Goal: Task Accomplishment & Management: Manage account settings

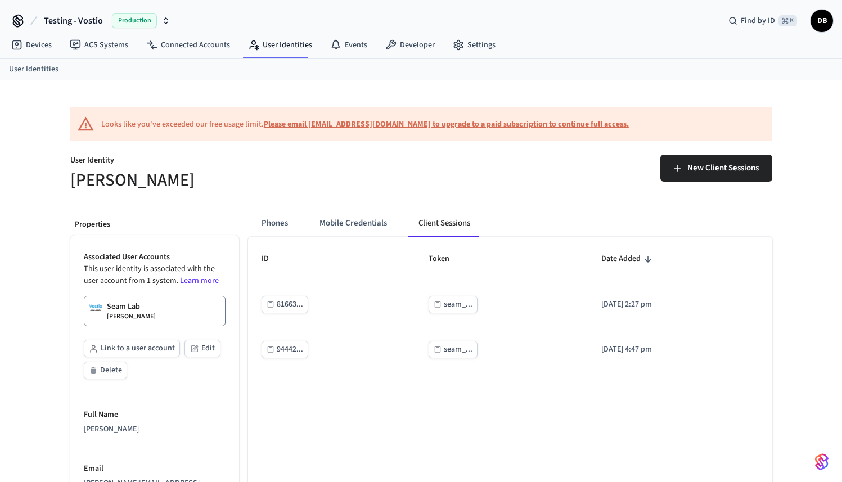
scroll to position [83, 0]
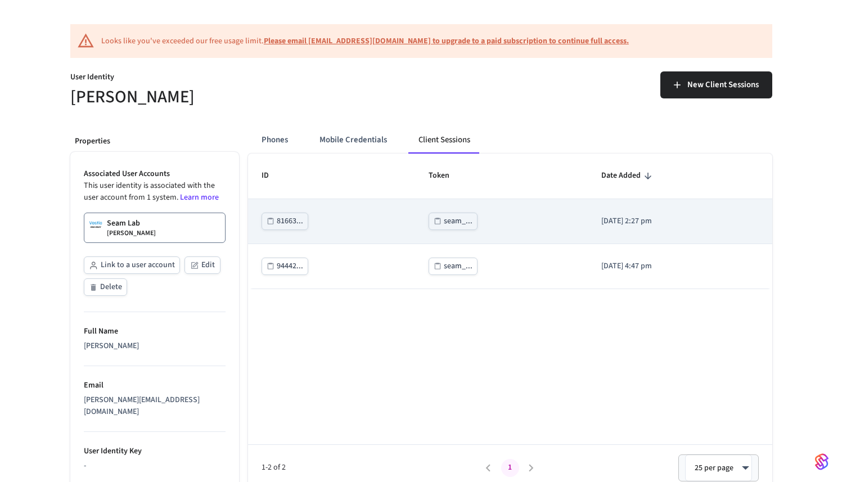
click at [444, 217] on div "seam_..." at bounding box center [458, 221] width 29 height 14
click at [434, 223] on icon "sticky table" at bounding box center [438, 221] width 8 height 8
click at [444, 224] on div "seam_..." at bounding box center [458, 221] width 29 height 14
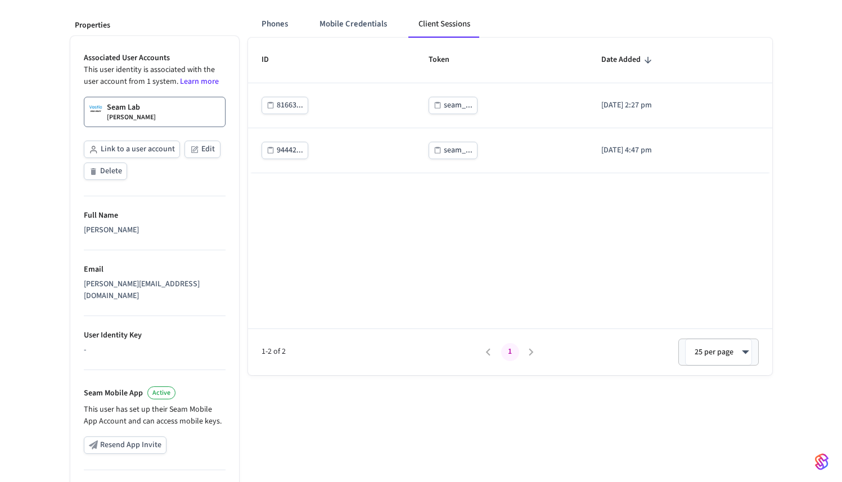
scroll to position [0, 0]
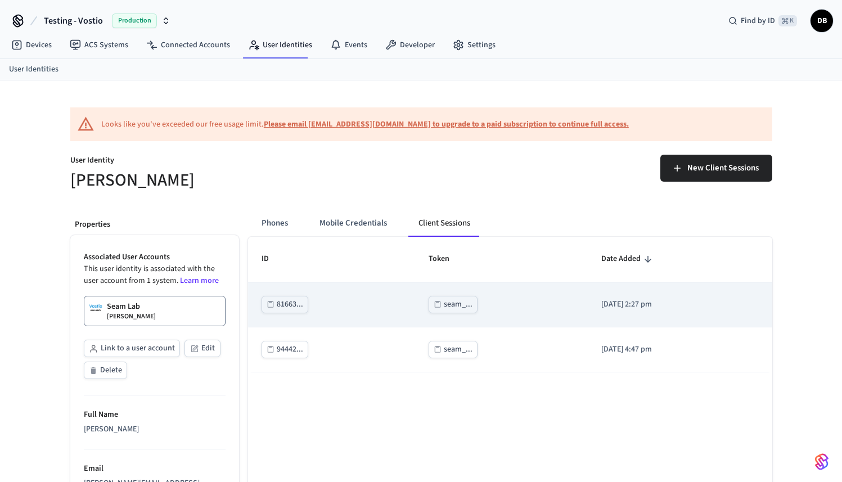
click at [444, 302] on div "seam_..." at bounding box center [458, 305] width 29 height 14
click at [466, 308] on div "seam_..." at bounding box center [502, 304] width 146 height 17
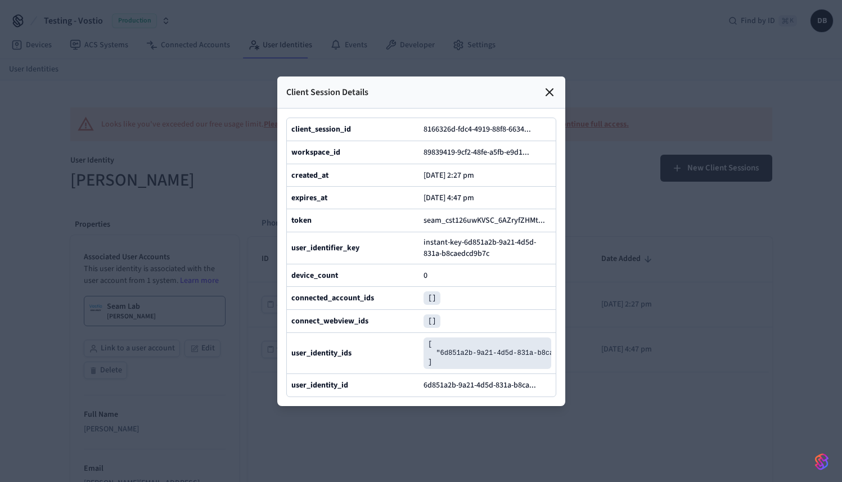
click at [551, 77] on div "Client Session Details" at bounding box center [421, 93] width 288 height 32
click at [546, 89] on icon at bounding box center [549, 92] width 7 height 7
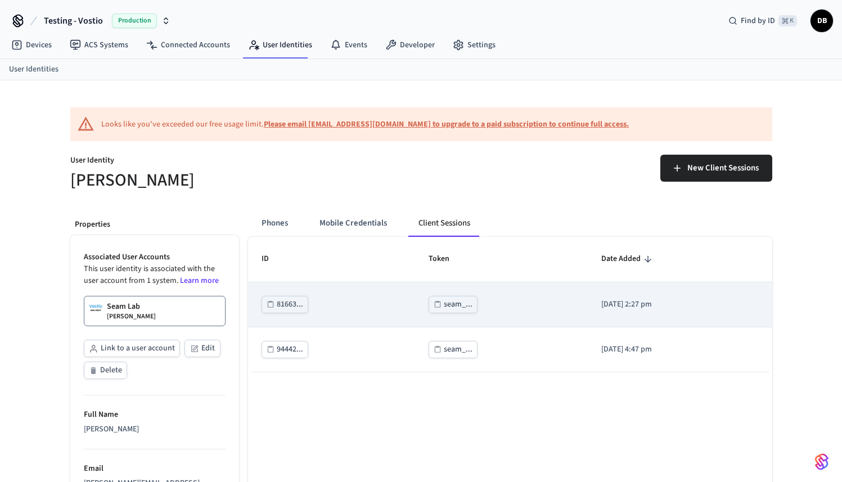
click at [444, 298] on div "seam_..." at bounding box center [458, 305] width 29 height 14
click at [444, 303] on div "seam_..." at bounding box center [458, 305] width 29 height 14
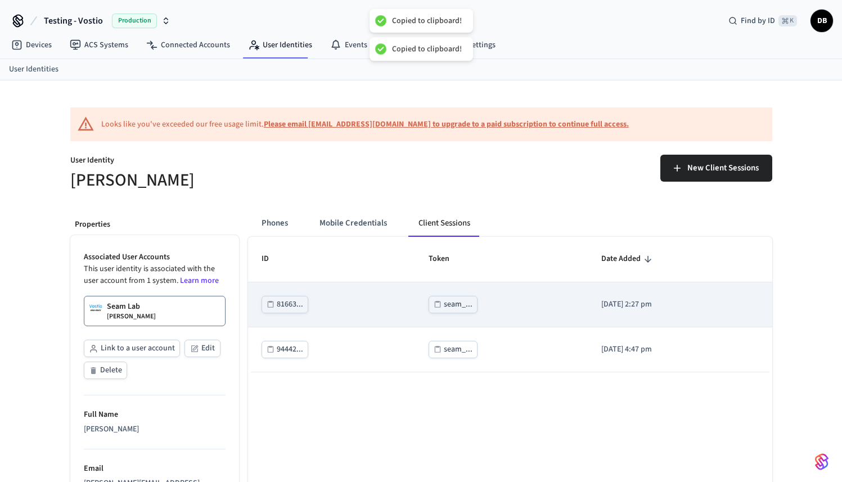
click at [444, 303] on div "seam_..." at bounding box center [458, 305] width 29 height 14
click at [444, 305] on div "seam_..." at bounding box center [458, 305] width 29 height 14
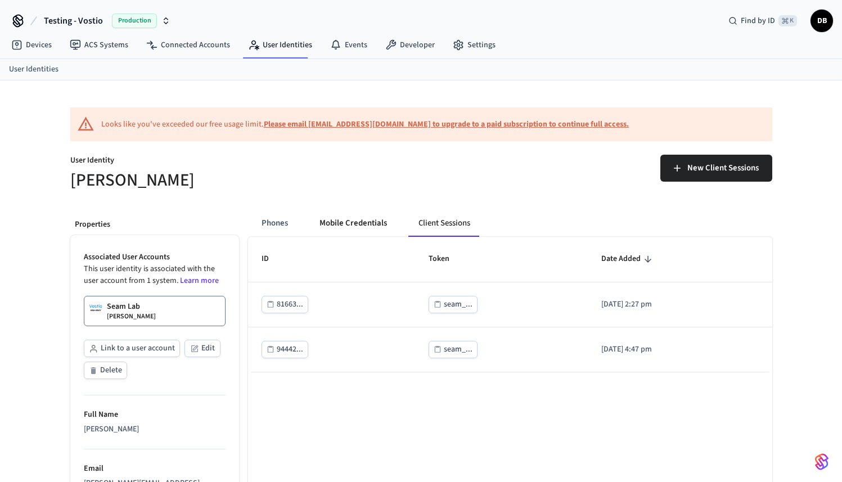
click at [357, 224] on button "Mobile Credentials" at bounding box center [354, 223] width 86 height 27
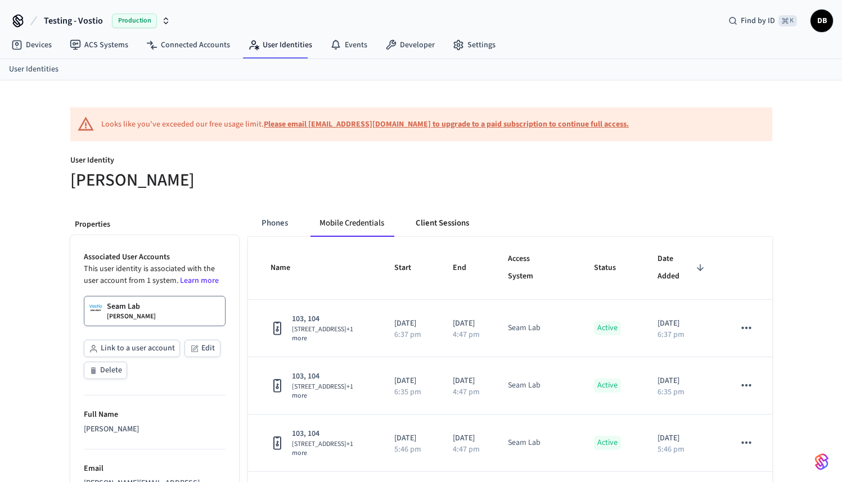
click at [453, 227] on button "Client Sessions" at bounding box center [442, 223] width 71 height 27
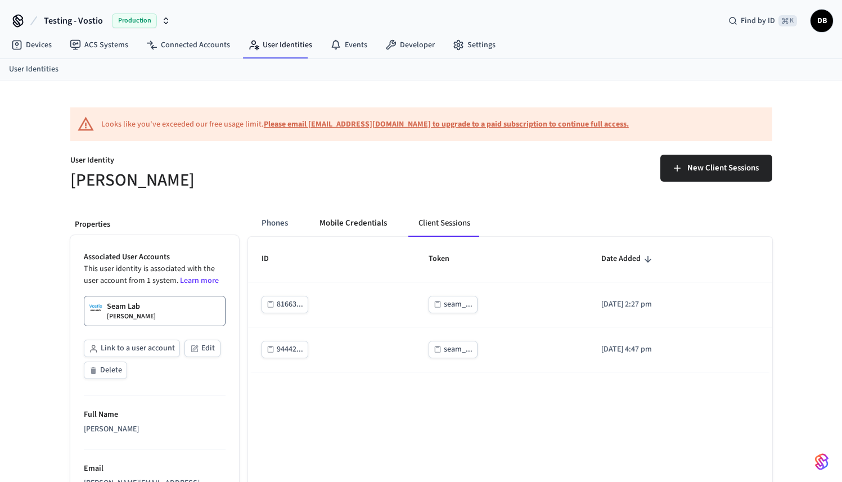
click at [347, 227] on button "Mobile Credentials" at bounding box center [354, 223] width 86 height 27
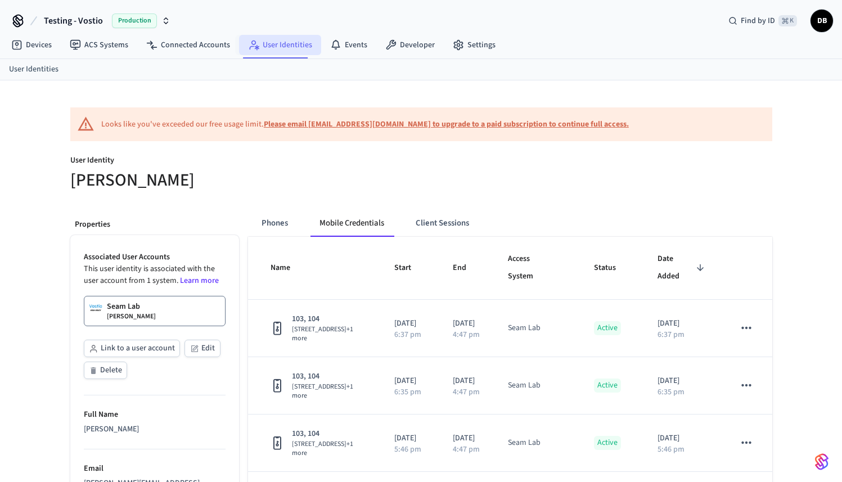
click at [269, 49] on link "User Identities" at bounding box center [280, 45] width 82 height 20
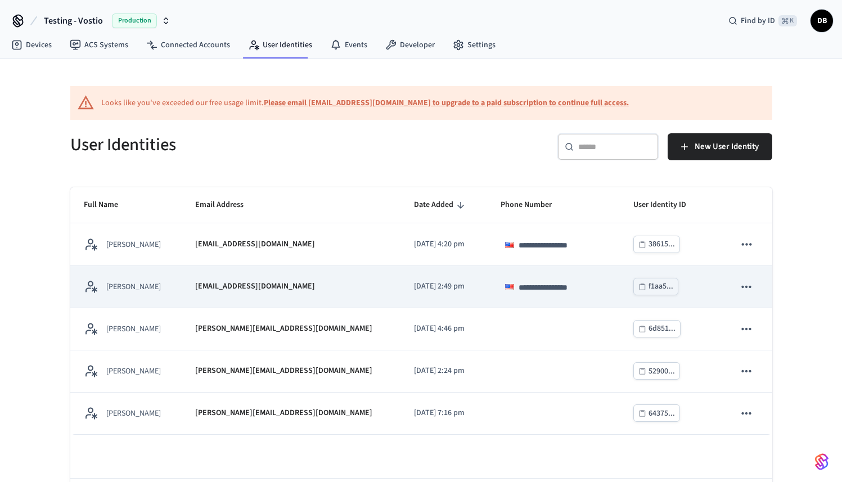
click at [164, 295] on td "Collin Wirkus" at bounding box center [125, 287] width 111 height 42
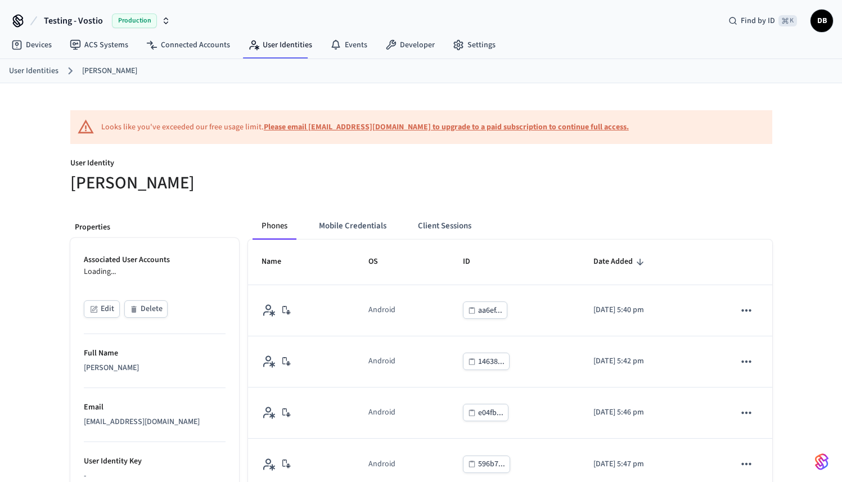
click at [351, 174] on h5 "[PERSON_NAME]" at bounding box center [242, 183] width 344 height 23
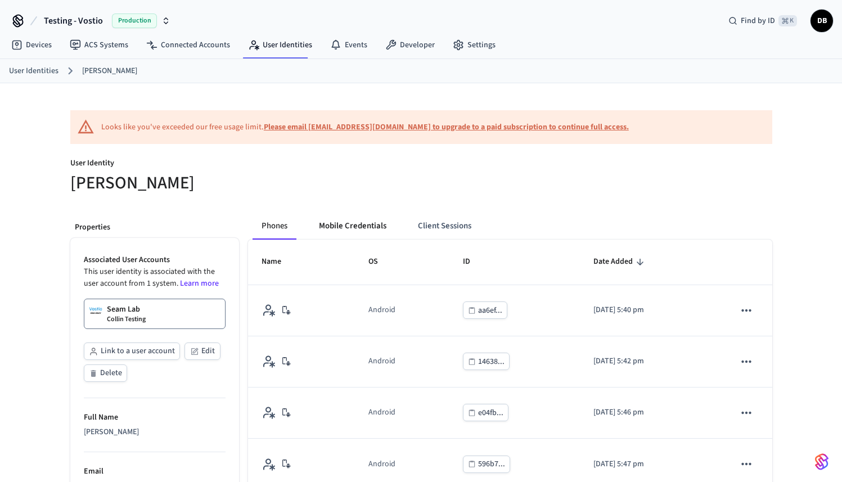
click at [348, 222] on button "Mobile Credentials" at bounding box center [353, 226] width 86 height 27
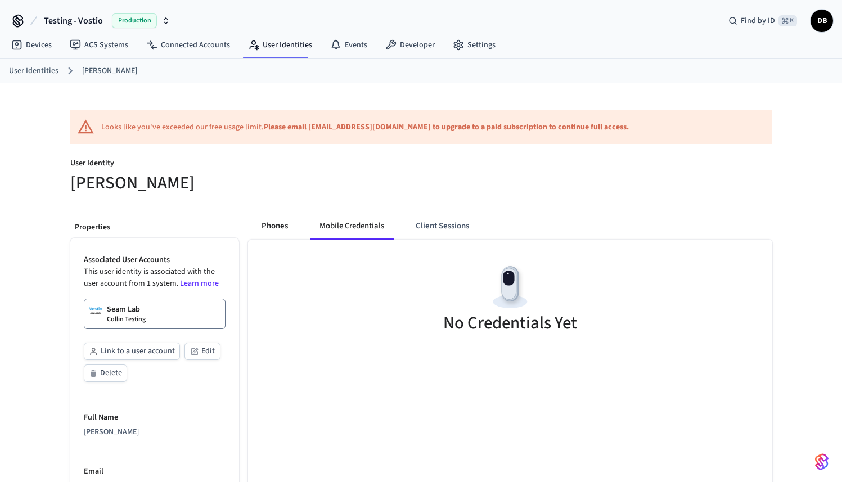
click at [281, 231] on button "Phones" at bounding box center [275, 226] width 44 height 27
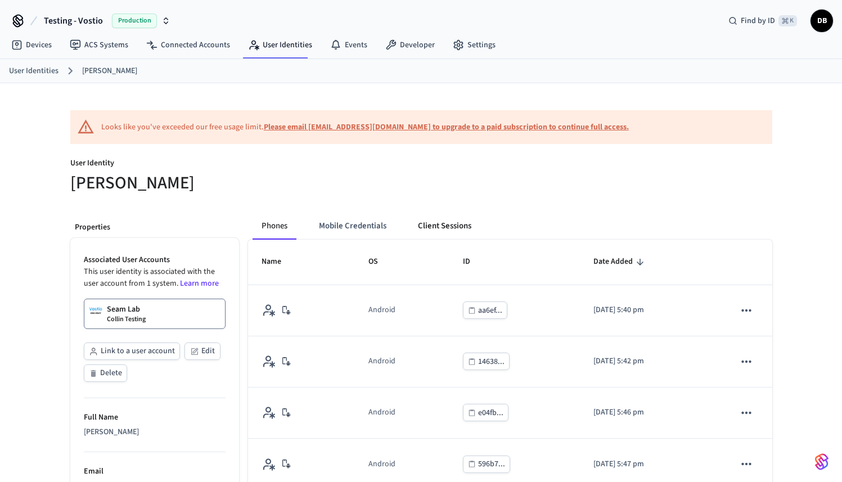
click at [457, 235] on button "Client Sessions" at bounding box center [444, 226] width 71 height 27
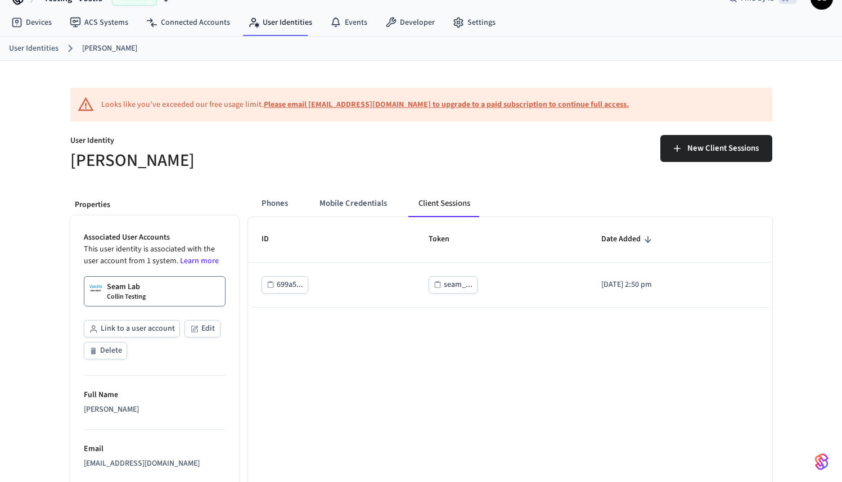
scroll to position [21, 0]
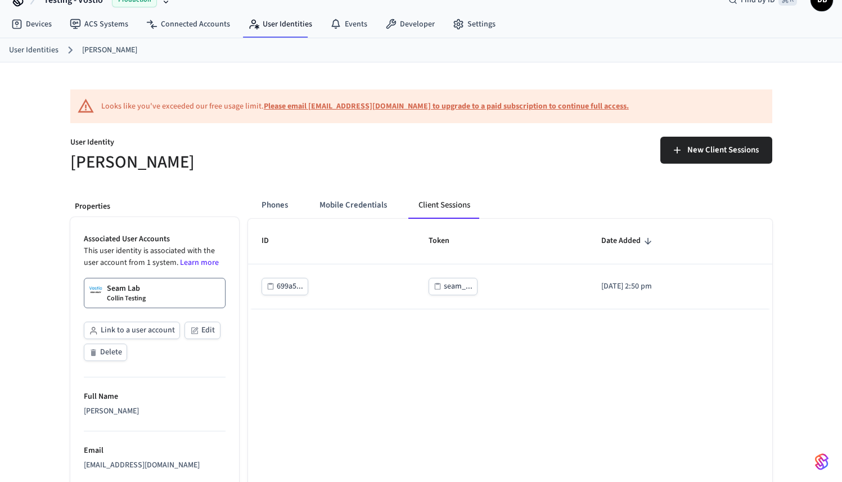
click at [277, 209] on button "Phones" at bounding box center [275, 205] width 44 height 27
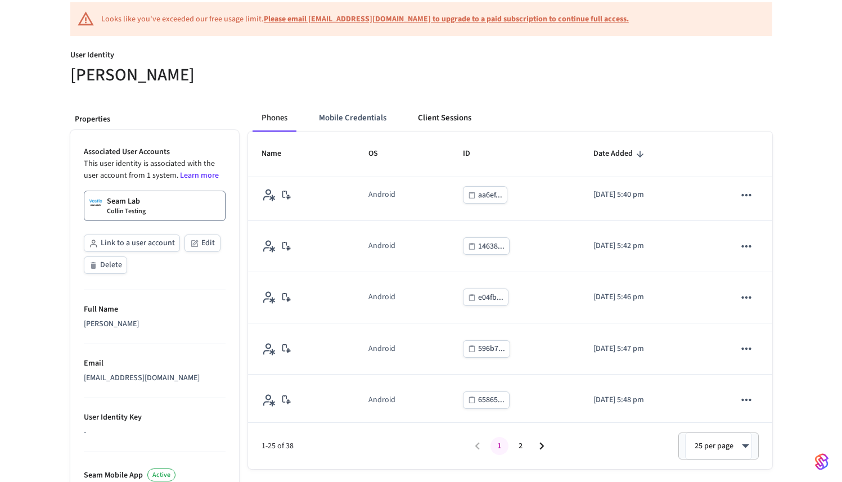
scroll to position [0, 0]
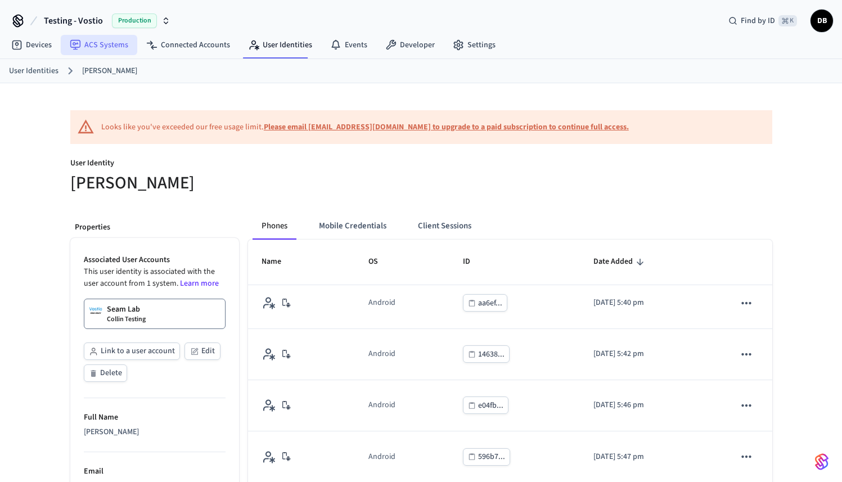
click at [100, 50] on link "ACS Systems" at bounding box center [99, 45] width 77 height 20
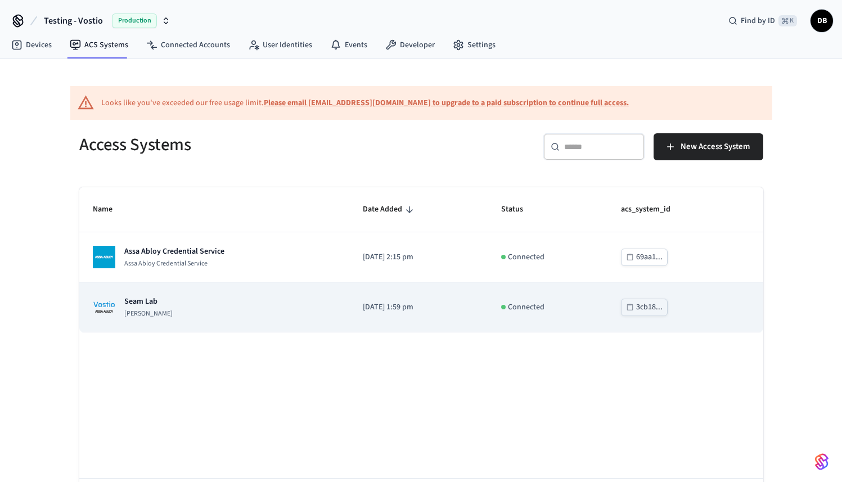
click at [176, 303] on div "Seam Lab Assa Abloy Vostio" at bounding box center [215, 307] width 244 height 23
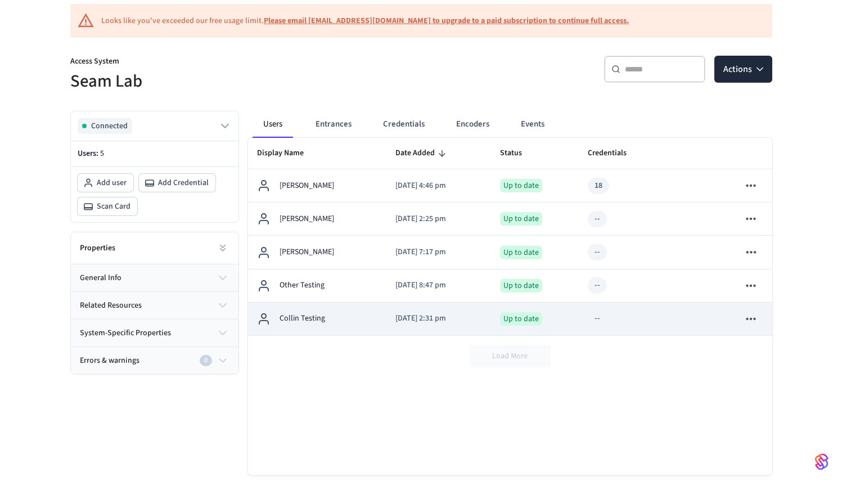
scroll to position [129, 0]
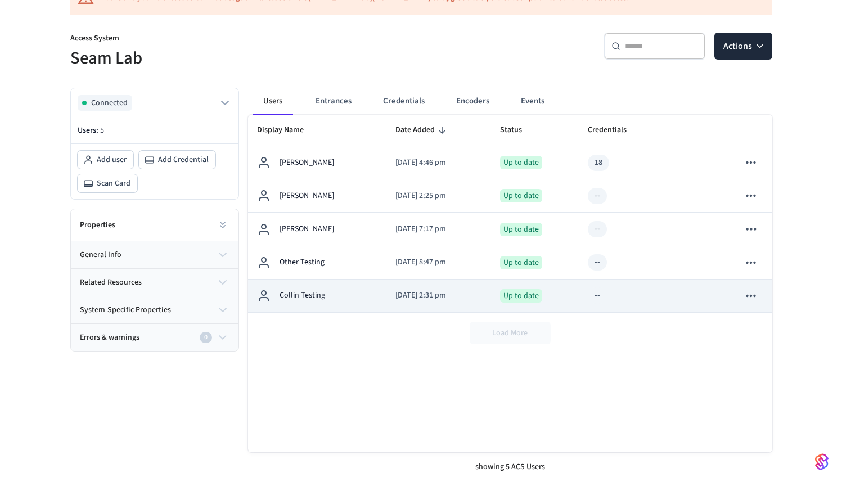
click at [322, 293] on p "Collin Testing" at bounding box center [303, 296] width 46 height 12
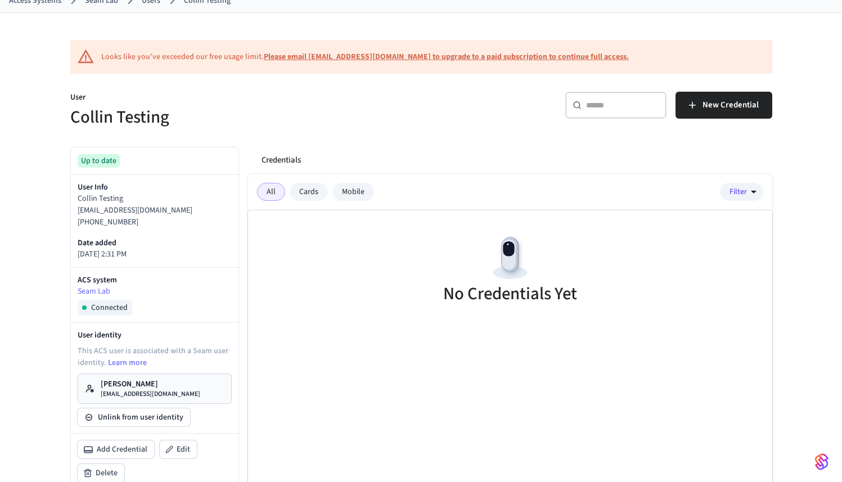
scroll to position [80, 0]
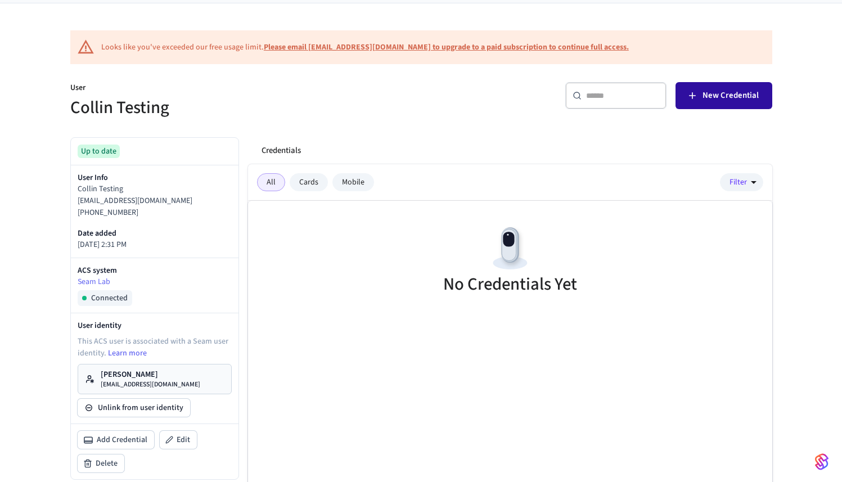
click at [700, 101] on button "New Credential" at bounding box center [724, 95] width 97 height 27
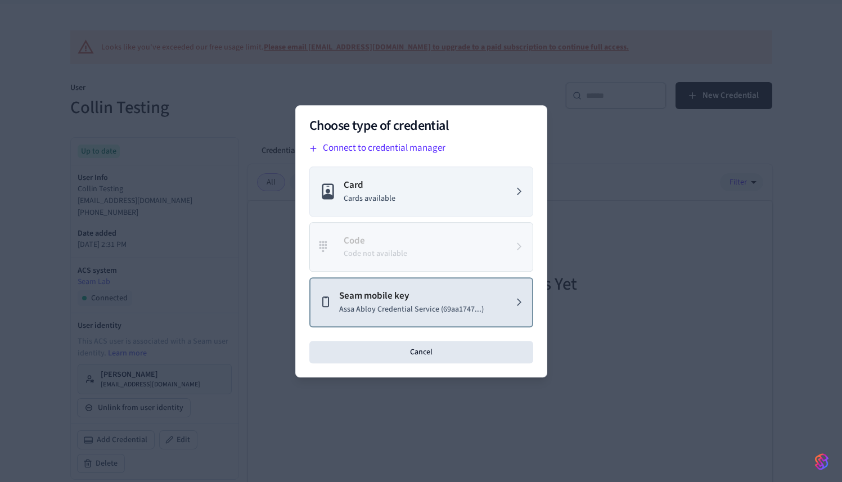
click at [397, 303] on p "Seam mobile key" at bounding box center [411, 296] width 145 height 15
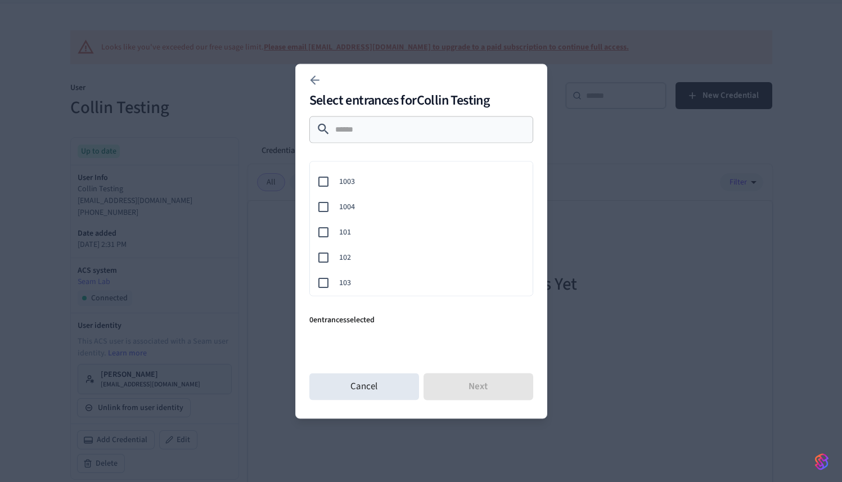
scroll to position [67, 0]
click at [380, 249] on div "103" at bounding box center [418, 258] width 227 height 25
click at [453, 379] on button "Next" at bounding box center [479, 386] width 110 height 27
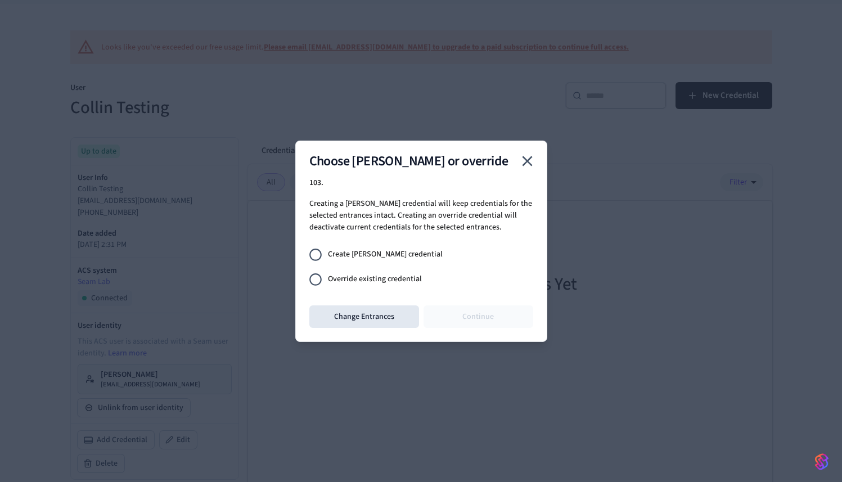
click at [385, 281] on span "Override existing credential" at bounding box center [375, 279] width 94 height 12
click at [470, 316] on button "Continue" at bounding box center [479, 316] width 110 height 23
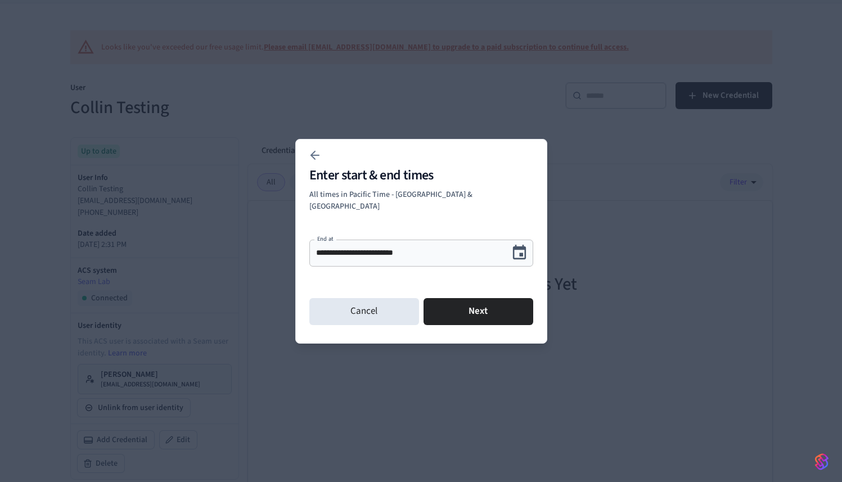
click at [476, 258] on div "**********" at bounding box center [421, 253] width 224 height 27
click at [516, 246] on icon "Choose date, selected date is Sep 20, 2025" at bounding box center [519, 252] width 17 height 17
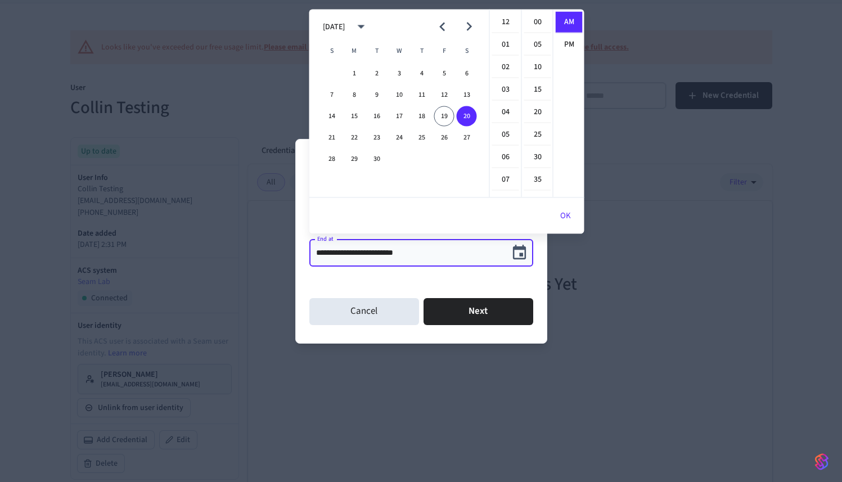
scroll to position [225, 0]
click at [465, 30] on icon "Next month" at bounding box center [468, 26] width 17 height 17
click at [401, 156] on button "31" at bounding box center [399, 159] width 20 height 20
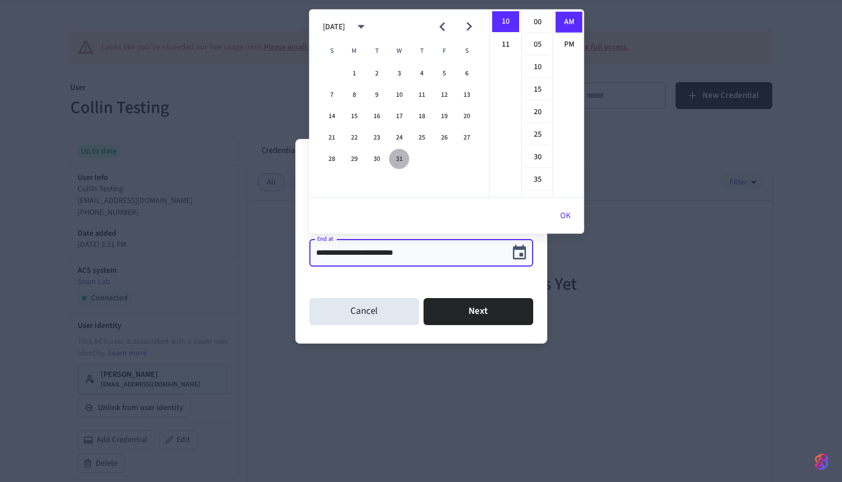
type input "**********"
click at [449, 306] on button "Next" at bounding box center [479, 311] width 110 height 27
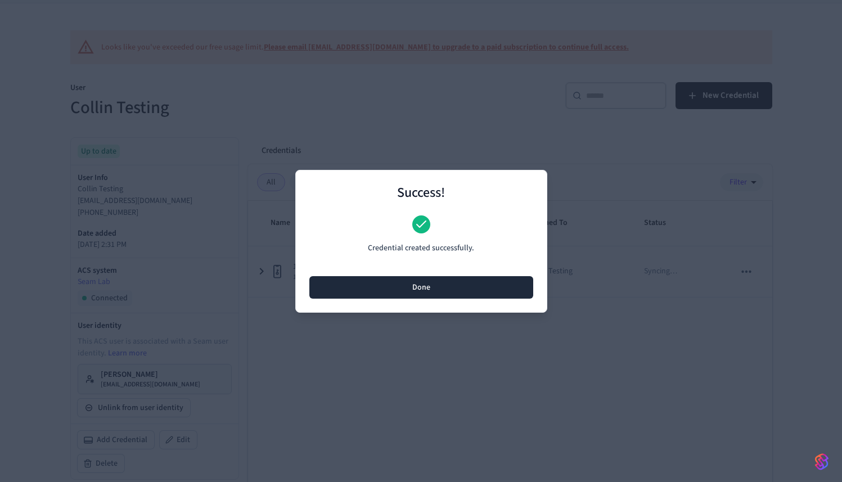
click at [423, 286] on button "Done" at bounding box center [421, 287] width 224 height 23
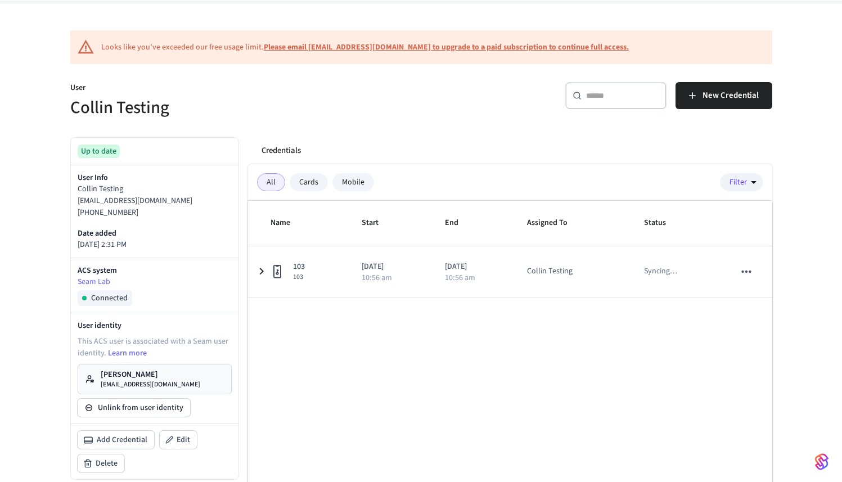
click at [305, 179] on div "Cards" at bounding box center [309, 182] width 38 height 18
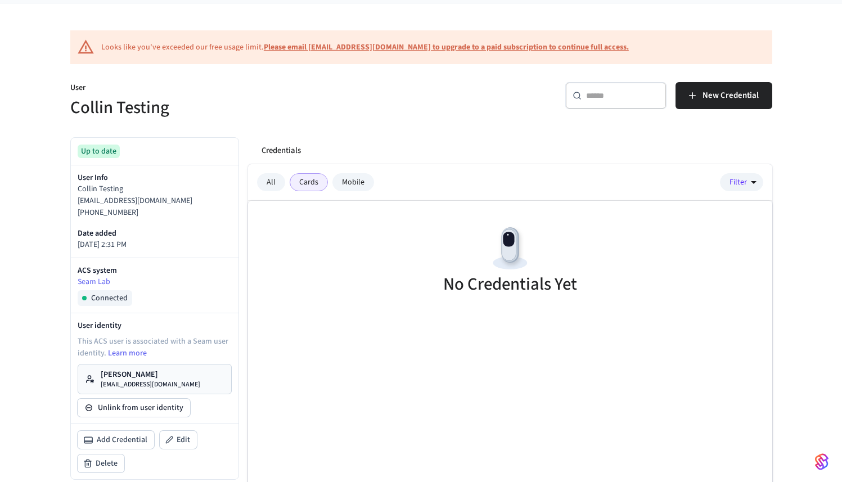
click at [368, 179] on div "Mobile" at bounding box center [353, 182] width 42 height 18
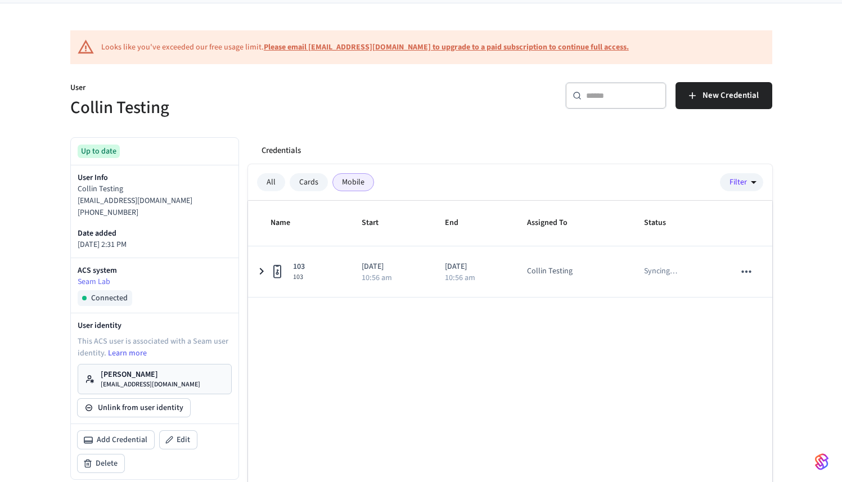
click at [275, 182] on div "All" at bounding box center [271, 182] width 28 height 18
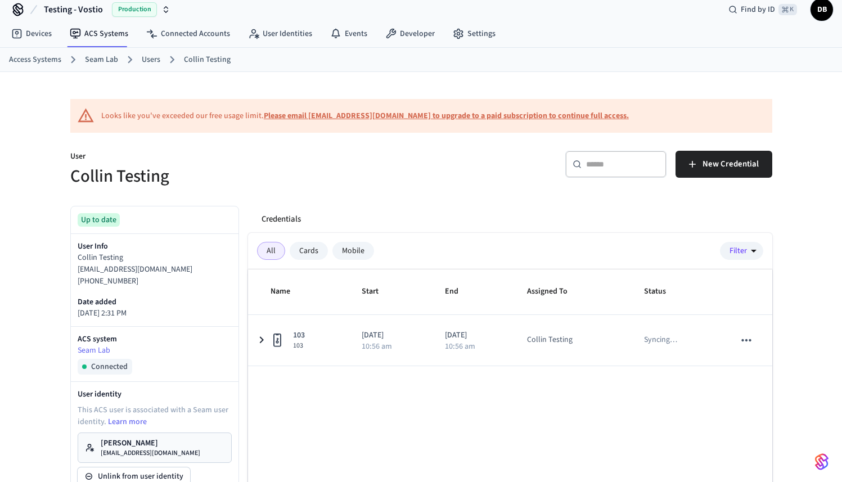
scroll to position [0, 0]
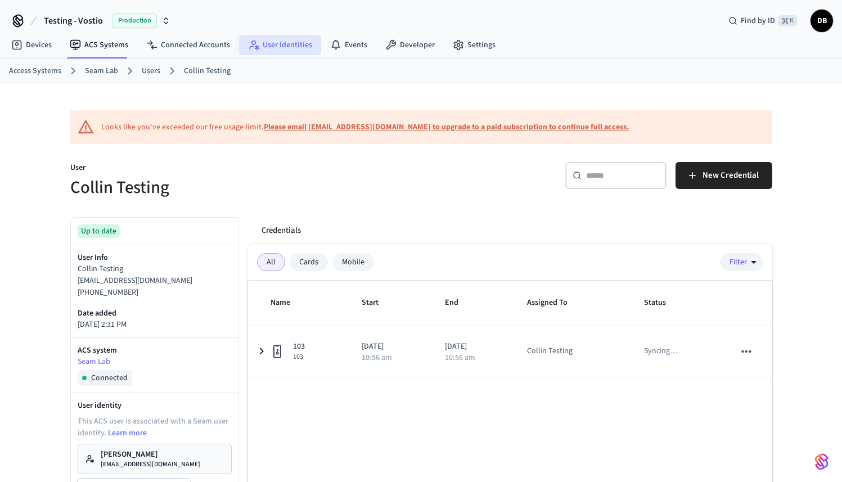
click at [271, 39] on link "User Identities" at bounding box center [280, 45] width 82 height 20
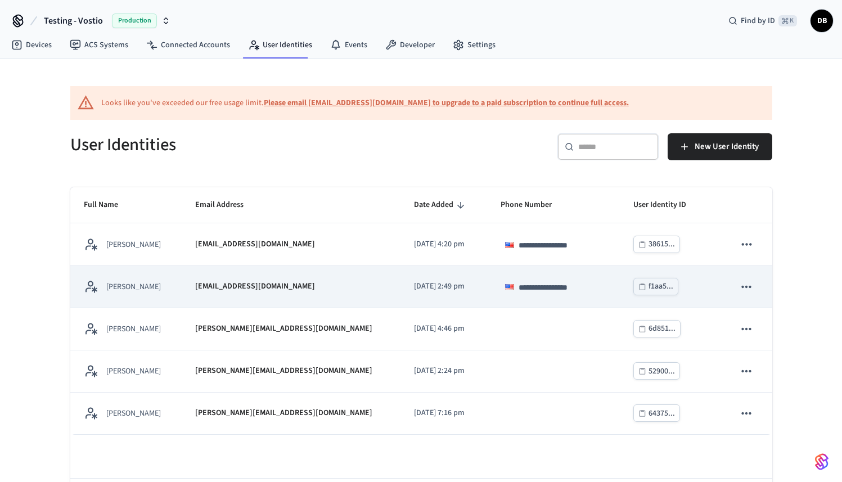
click at [168, 294] on div "Collin Wirkus" at bounding box center [126, 287] width 84 height 14
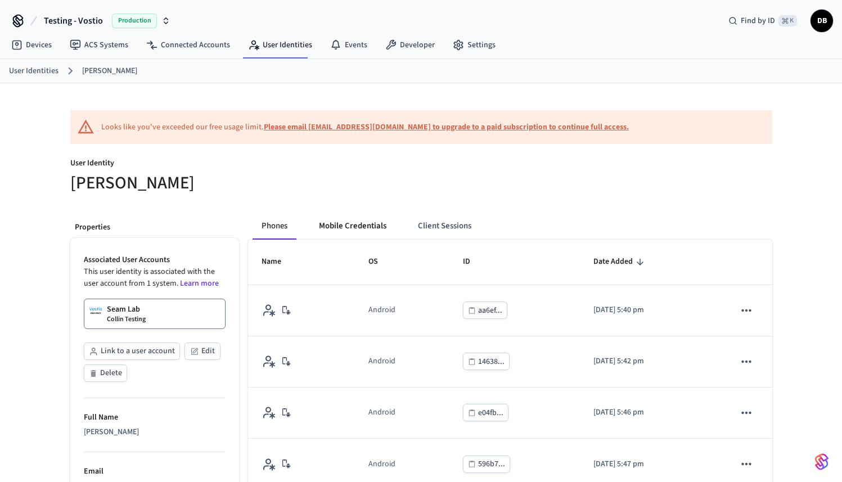
click at [362, 229] on button "Mobile Credentials" at bounding box center [353, 226] width 86 height 27
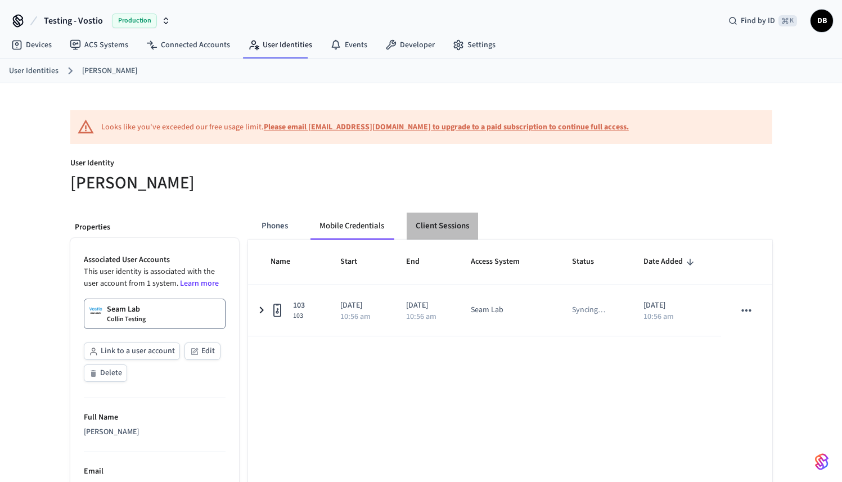
click at [429, 226] on button "Client Sessions" at bounding box center [442, 226] width 71 height 27
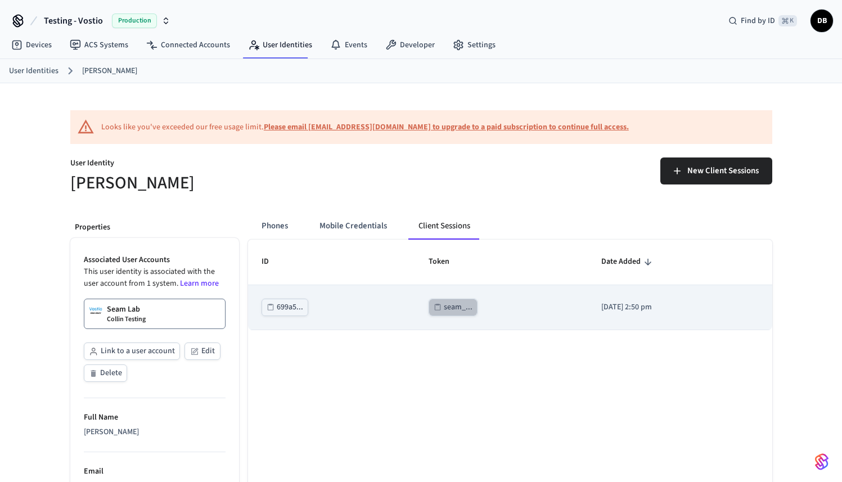
click at [448, 305] on div "seam_..." at bounding box center [458, 307] width 29 height 14
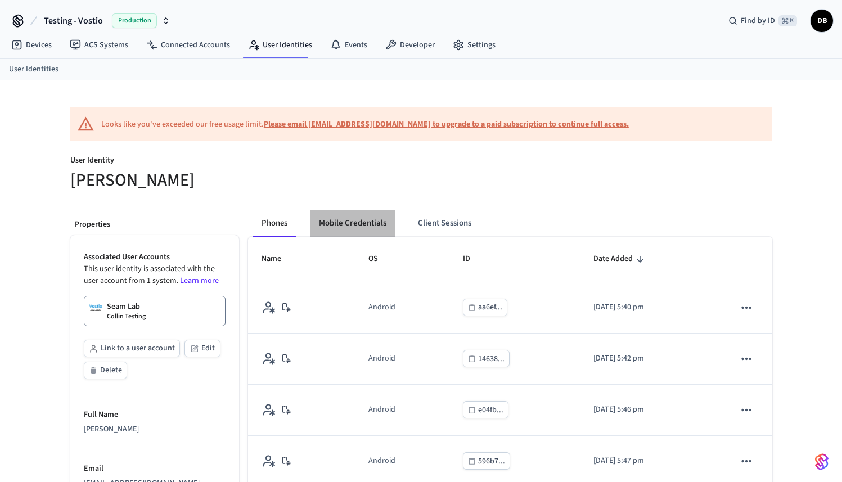
click at [347, 221] on button "Mobile Credentials" at bounding box center [353, 223] width 86 height 27
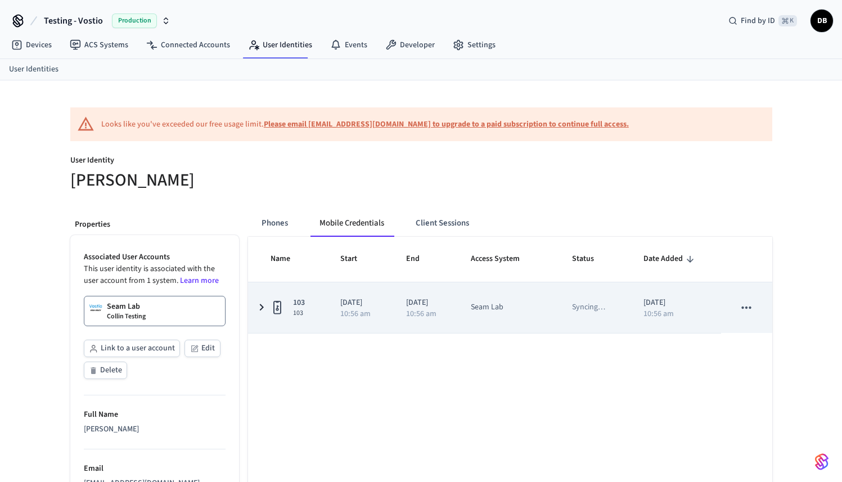
click at [272, 302] on icon "sticky table" at bounding box center [278, 307] width 14 height 14
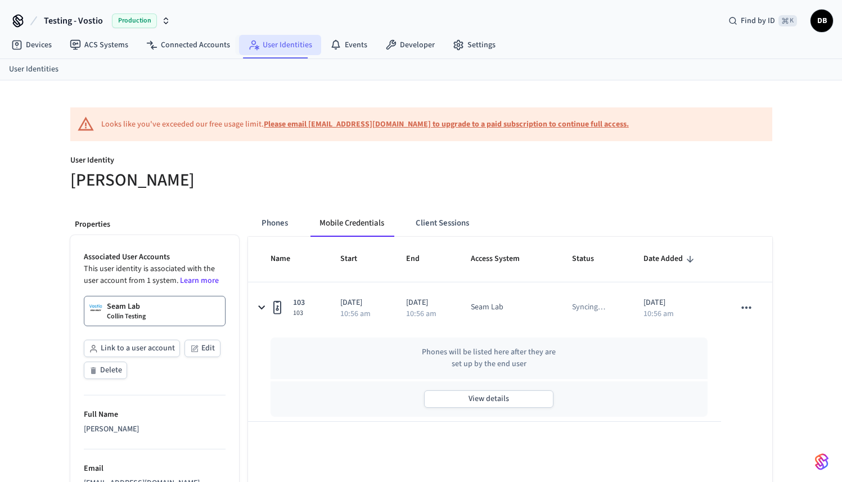
click at [269, 43] on link "User Identities" at bounding box center [280, 45] width 82 height 20
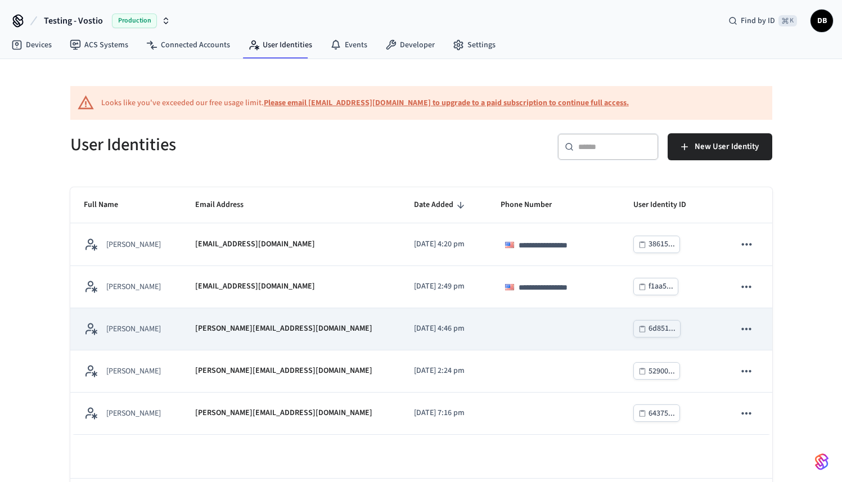
click at [164, 334] on div "[PERSON_NAME]" at bounding box center [126, 329] width 84 height 14
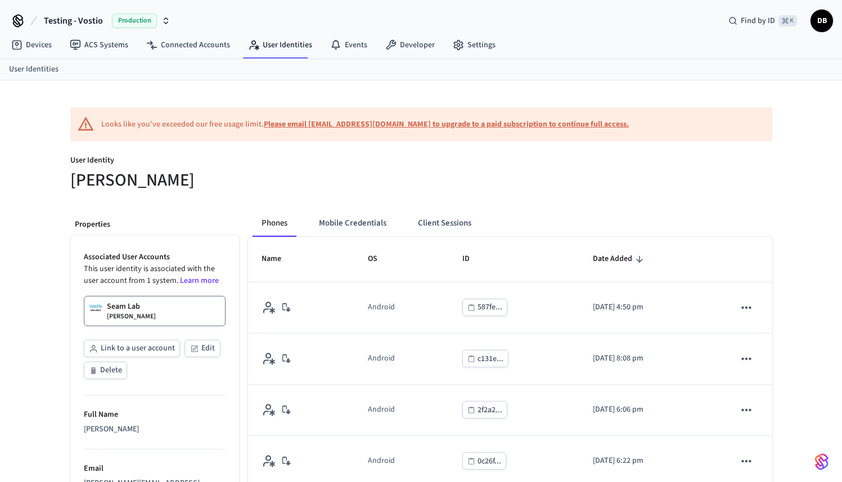
click at [373, 227] on button "Mobile Credentials" at bounding box center [353, 223] width 86 height 27
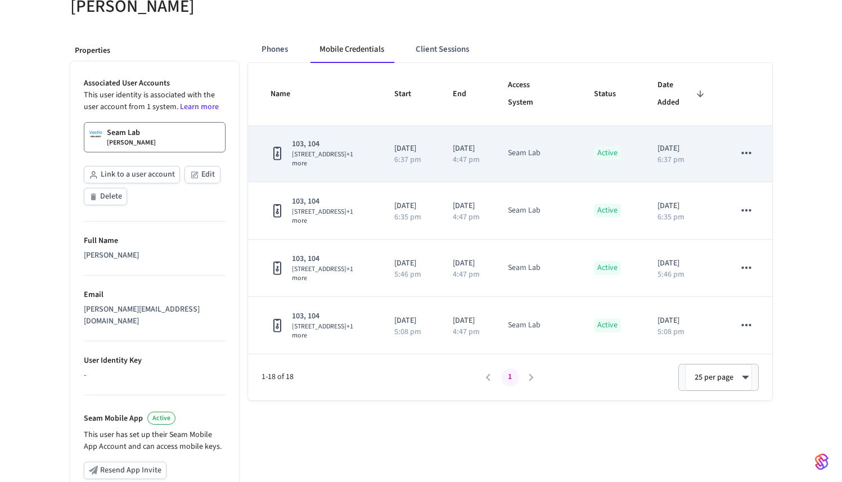
scroll to position [2, 0]
click at [739, 149] on icon "sticky table" at bounding box center [746, 152] width 15 height 15
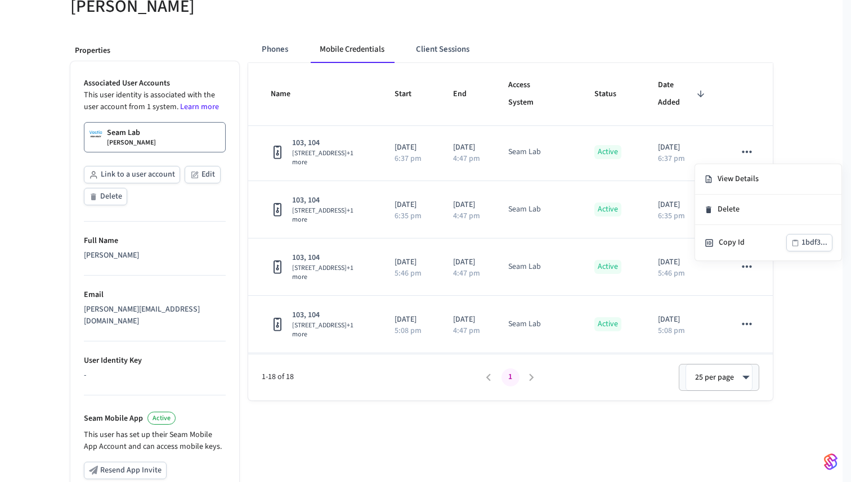
click at [821, 139] on div at bounding box center [425, 241] width 851 height 482
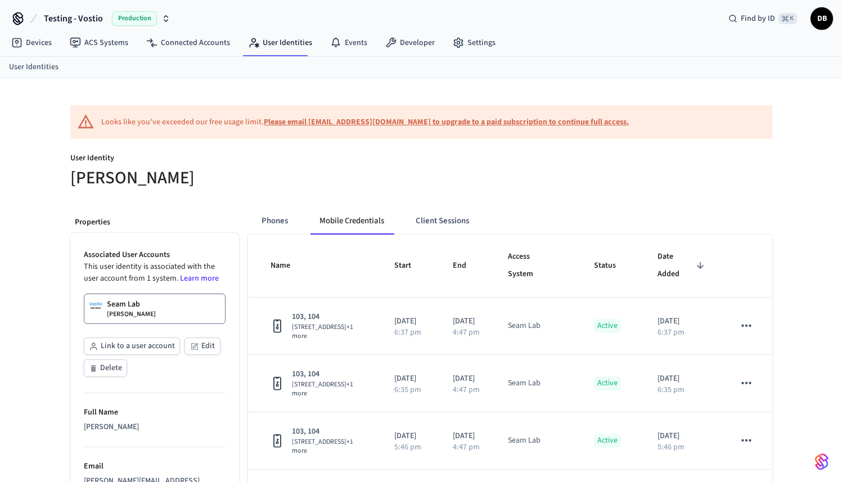
scroll to position [0, 0]
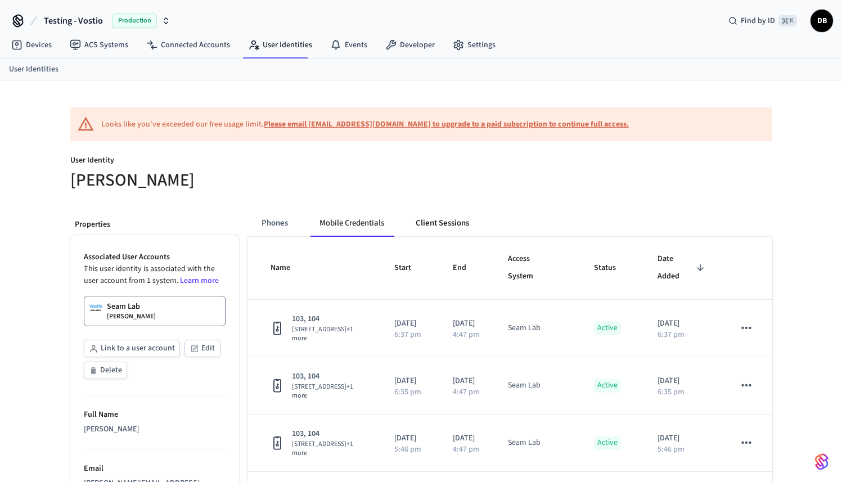
click at [442, 223] on button "Client Sessions" at bounding box center [442, 223] width 71 height 27
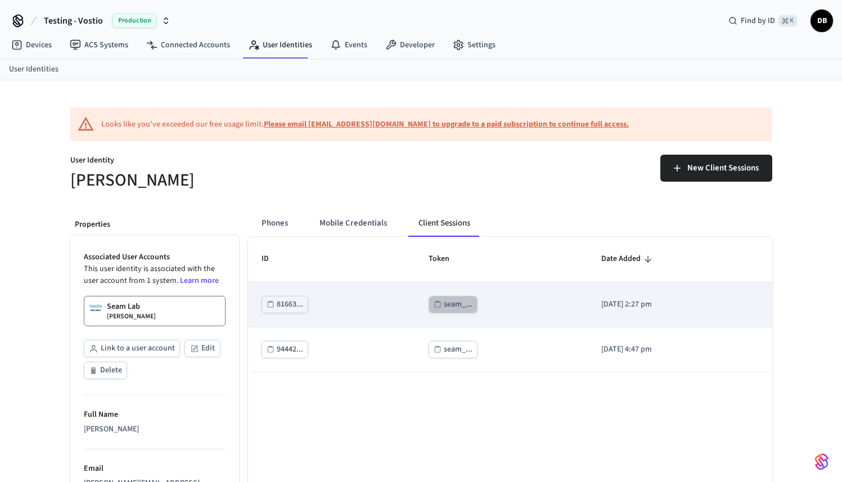
click at [444, 302] on div "seam_..." at bounding box center [458, 305] width 29 height 14
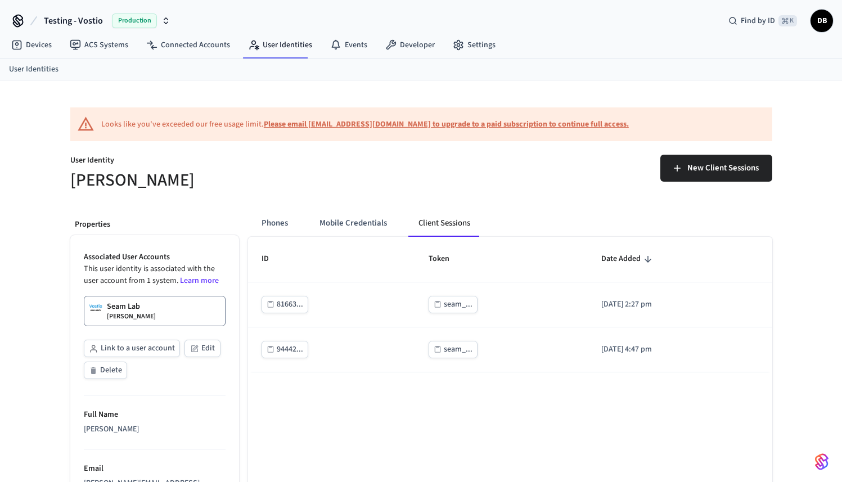
click at [97, 22] on span "Testing - Vostio" at bounding box center [73, 21] width 59 height 14
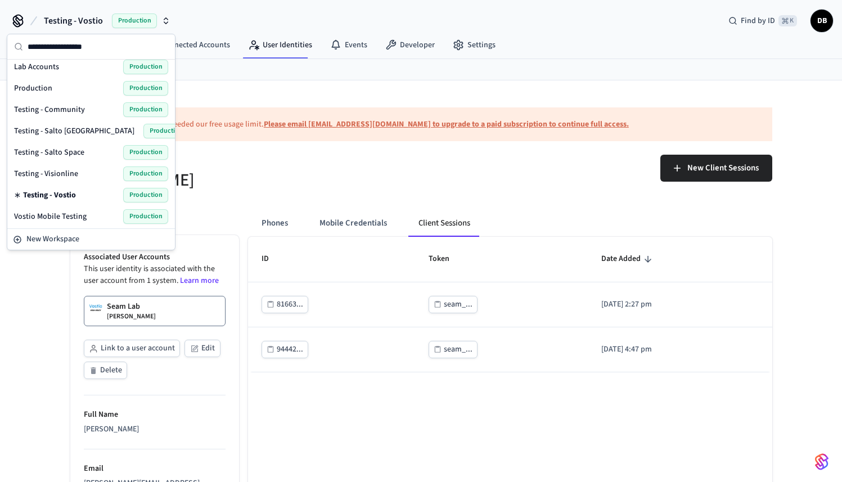
scroll to position [92, 0]
click at [75, 171] on span "Testing - Visionline" at bounding box center [46, 172] width 64 height 11
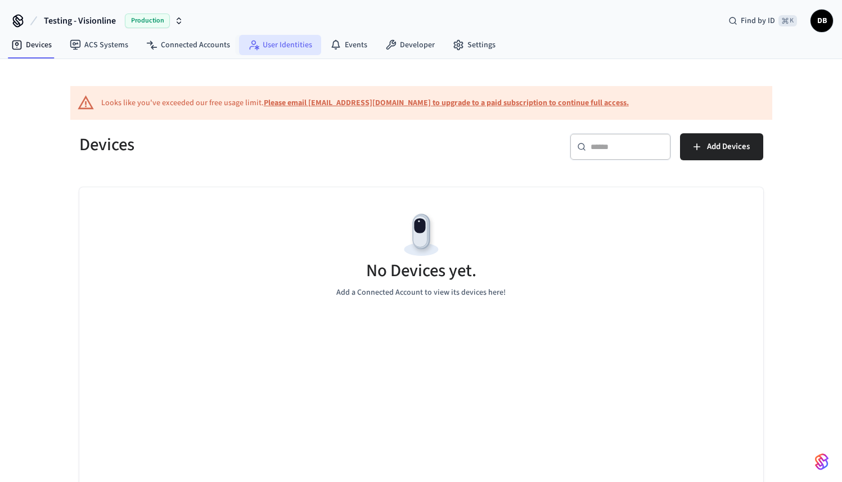
click at [287, 42] on link "User Identities" at bounding box center [280, 45] width 82 height 20
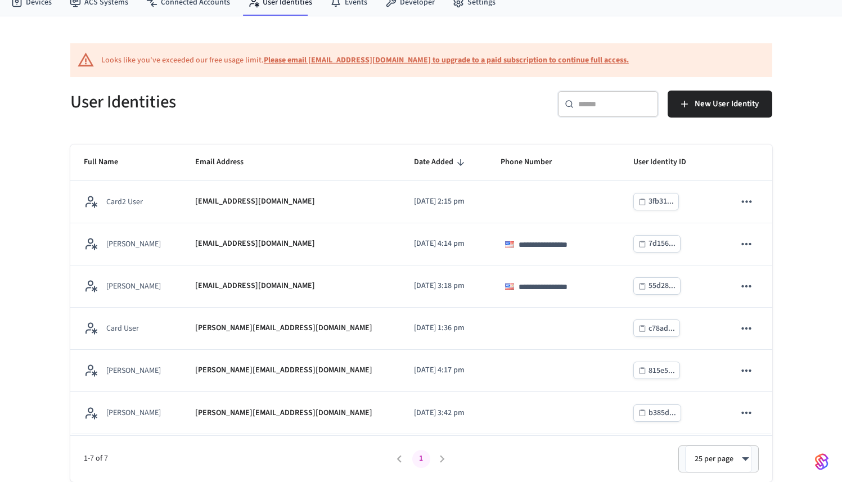
click at [586, 113] on div "​ ​" at bounding box center [608, 104] width 101 height 27
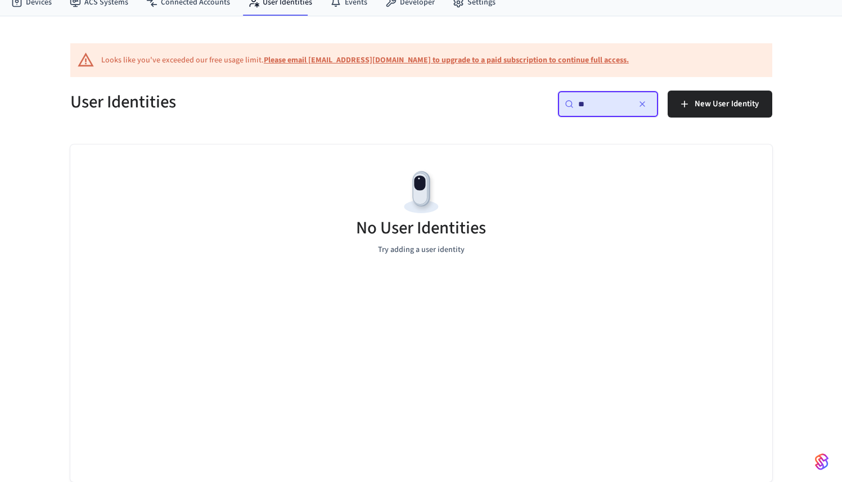
type input "*"
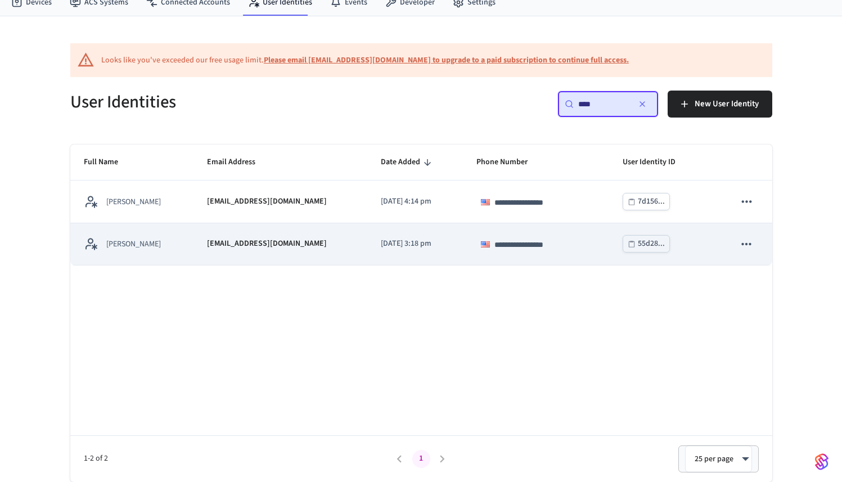
type input "****"
click at [277, 255] on td "collin@getseam.com" at bounding box center [281, 244] width 174 height 42
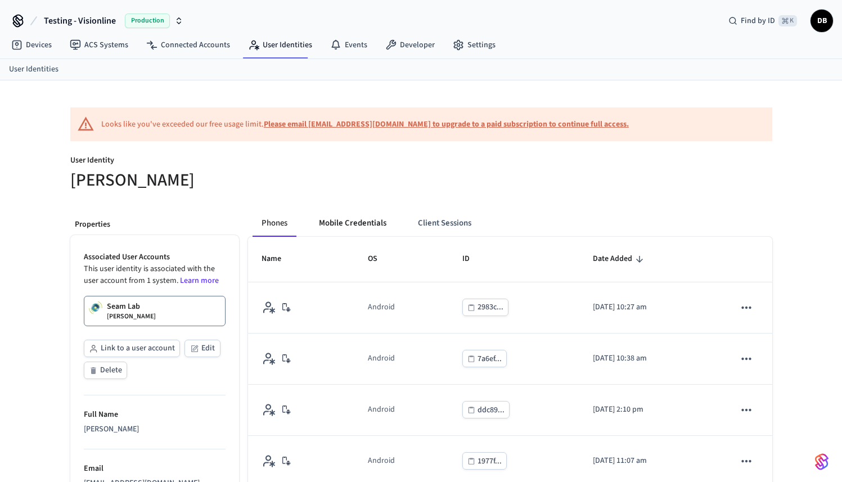
click at [366, 226] on button "Mobile Credentials" at bounding box center [353, 223] width 86 height 27
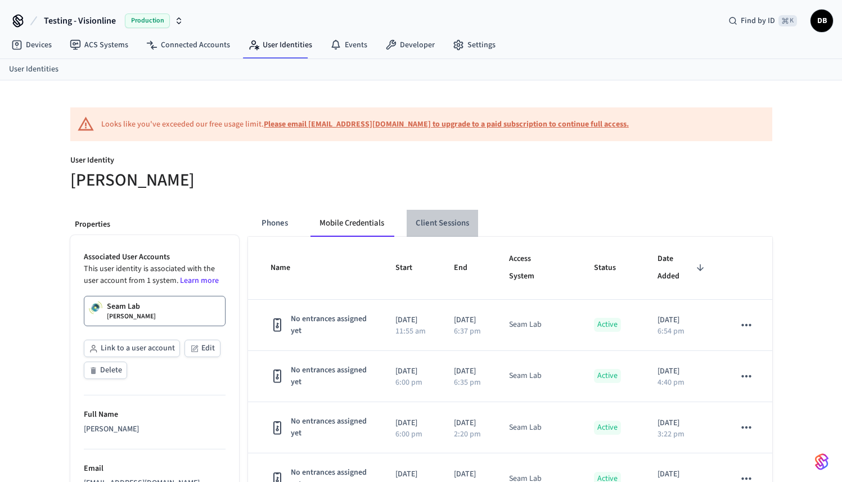
drag, startPoint x: 449, startPoint y: 208, endPoint x: 449, endPoint y: 235, distance: 26.4
click at [452, 226] on button "Client Sessions" at bounding box center [442, 223] width 71 height 27
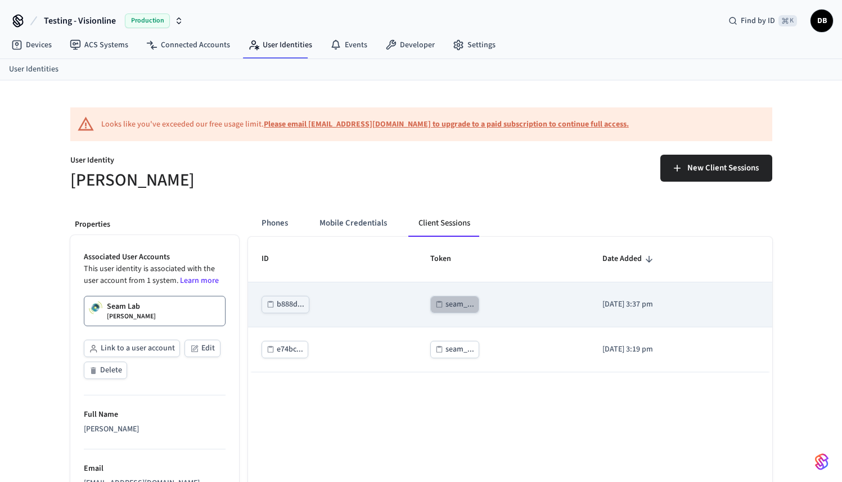
click at [446, 304] on div "seam_..." at bounding box center [460, 305] width 29 height 14
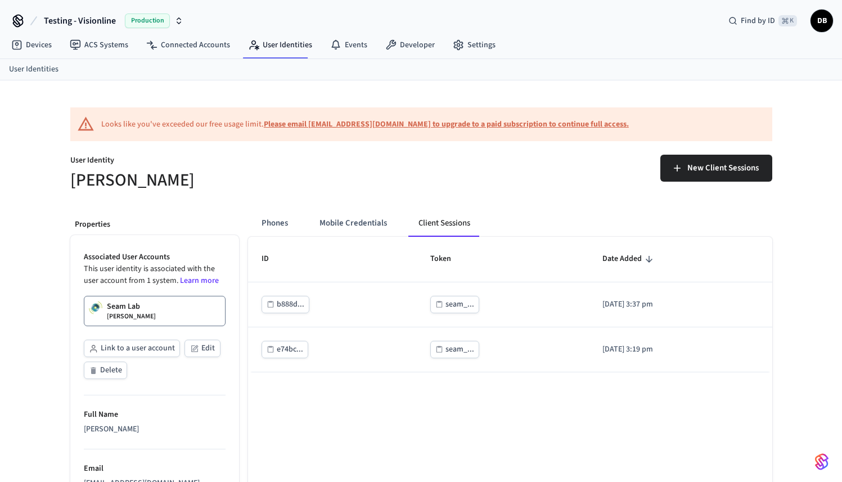
click at [53, 17] on span "Testing - Visionline" at bounding box center [80, 21] width 72 height 14
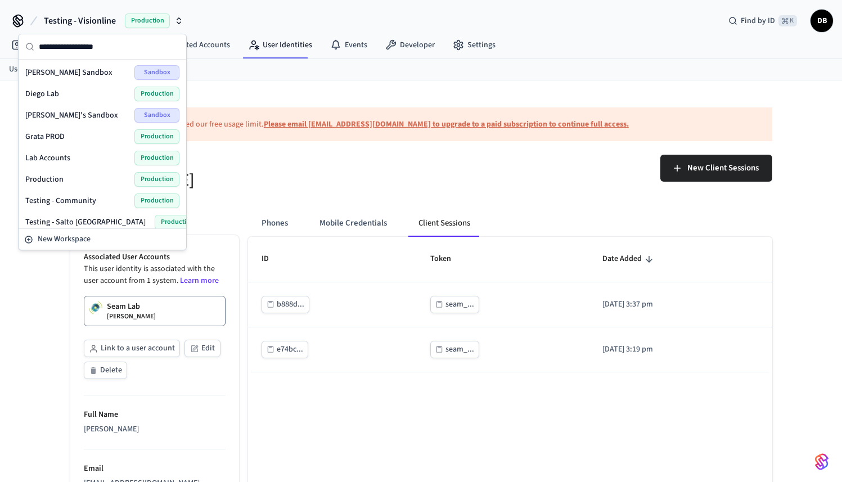
click at [70, 160] on div "Lab Accounts Production" at bounding box center [102, 158] width 154 height 15
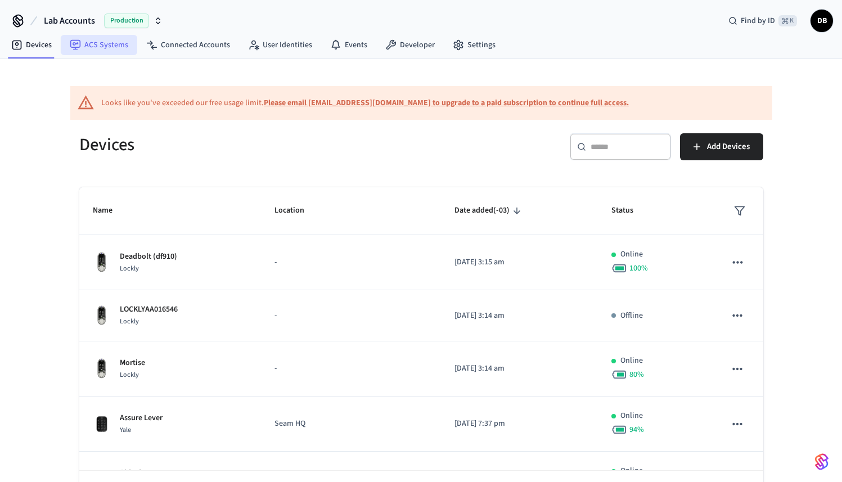
click at [106, 46] on link "ACS Systems" at bounding box center [99, 45] width 77 height 20
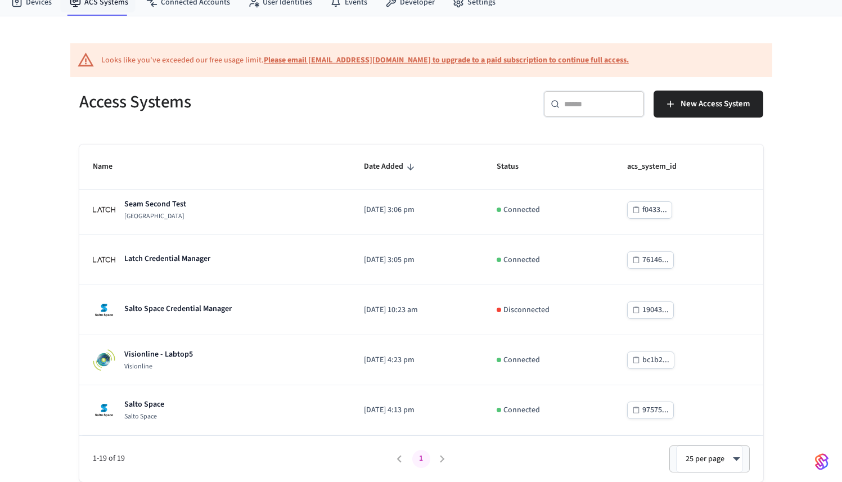
scroll to position [706, 0]
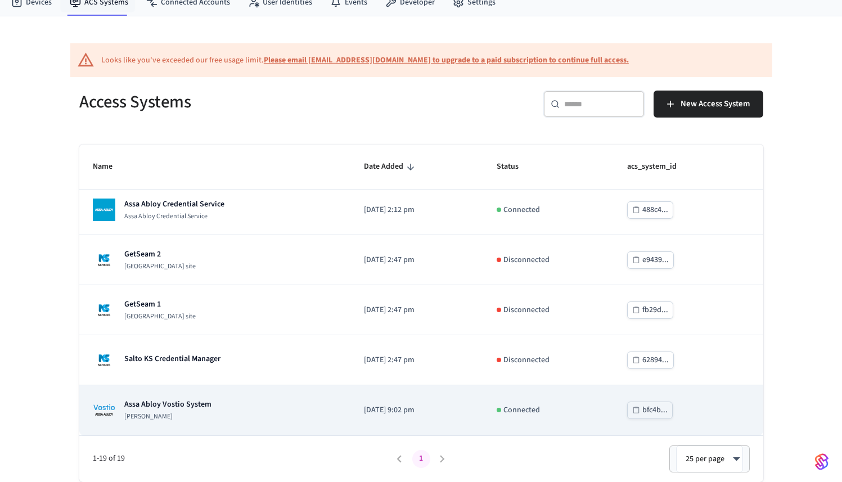
click at [186, 403] on p "Assa Abloy Vostio System" at bounding box center [167, 404] width 87 height 11
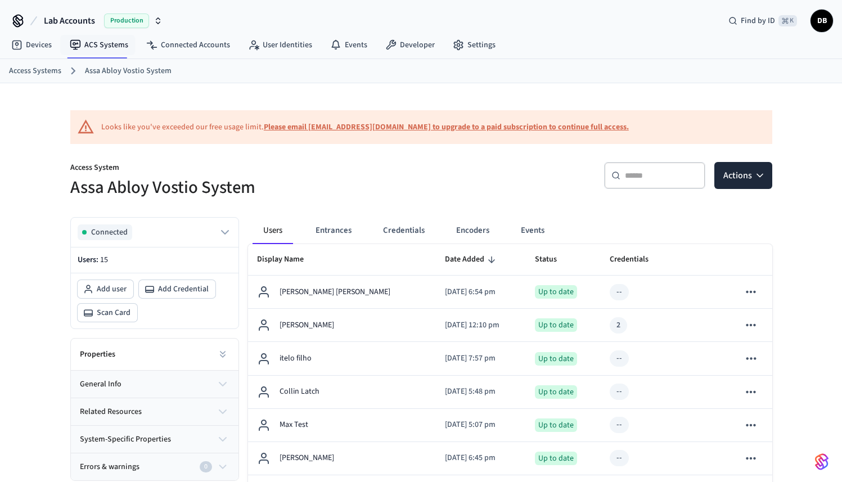
click at [655, 177] on input "text" at bounding box center [661, 175] width 73 height 11
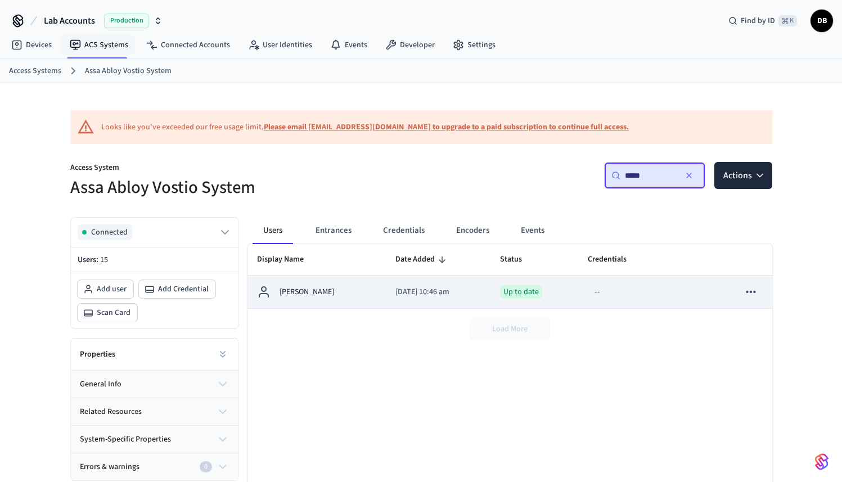
type input "*****"
click at [303, 292] on p "Diego Vostio" at bounding box center [307, 292] width 55 height 12
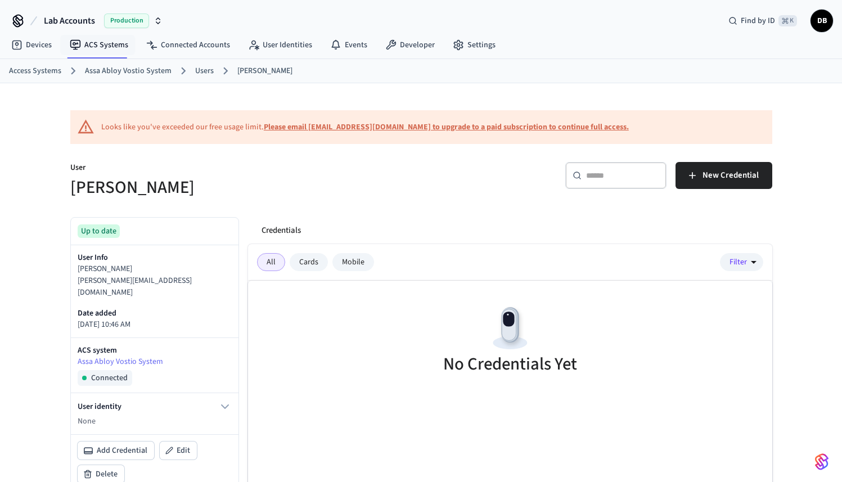
scroll to position [23, 0]
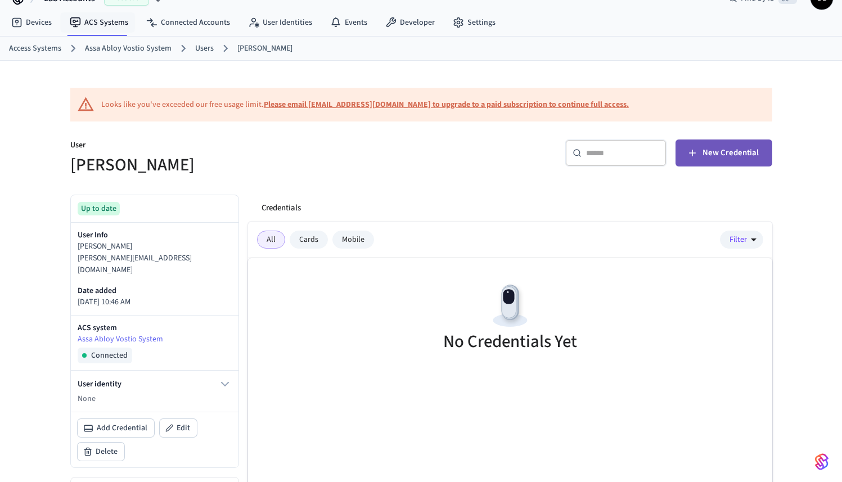
click at [707, 159] on span "New Credential" at bounding box center [731, 153] width 56 height 15
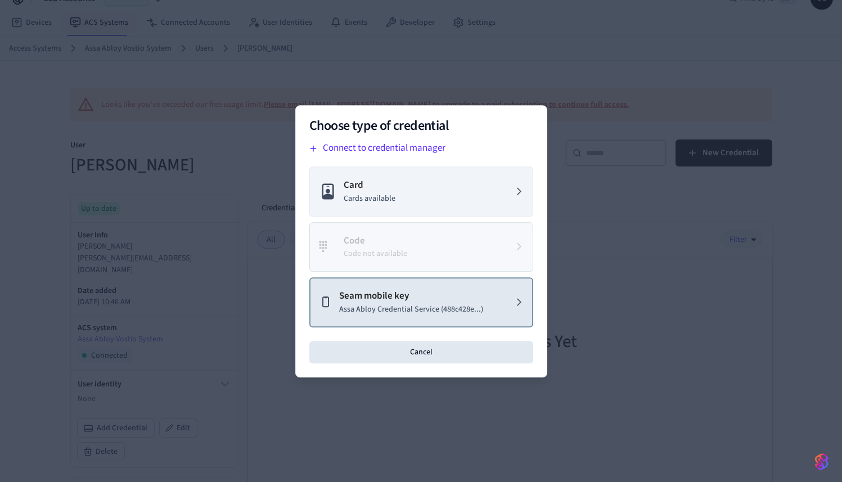
click at [457, 308] on p "Assa Abloy Credential Service (488c428e...)" at bounding box center [411, 309] width 144 height 12
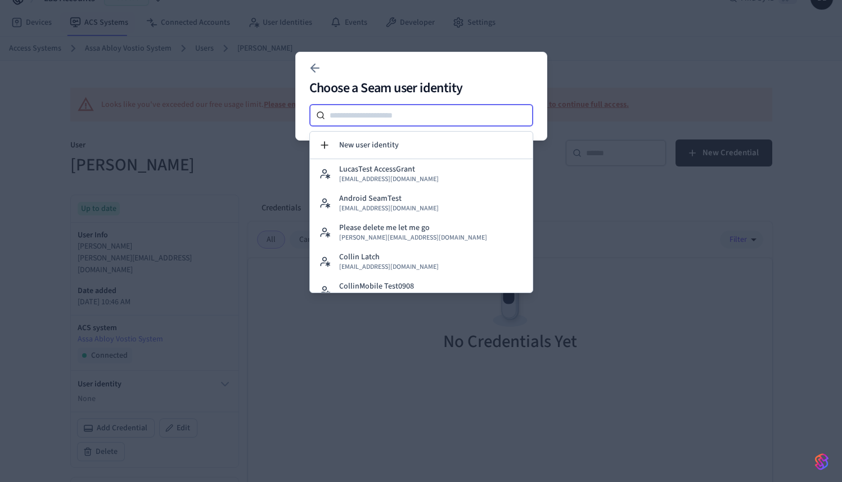
click at [432, 119] on input at bounding box center [429, 116] width 208 height 14
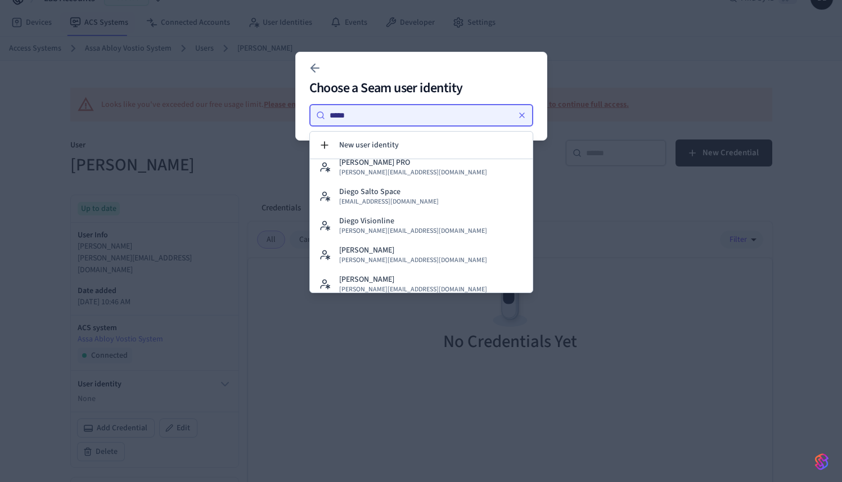
scroll to position [101, 0]
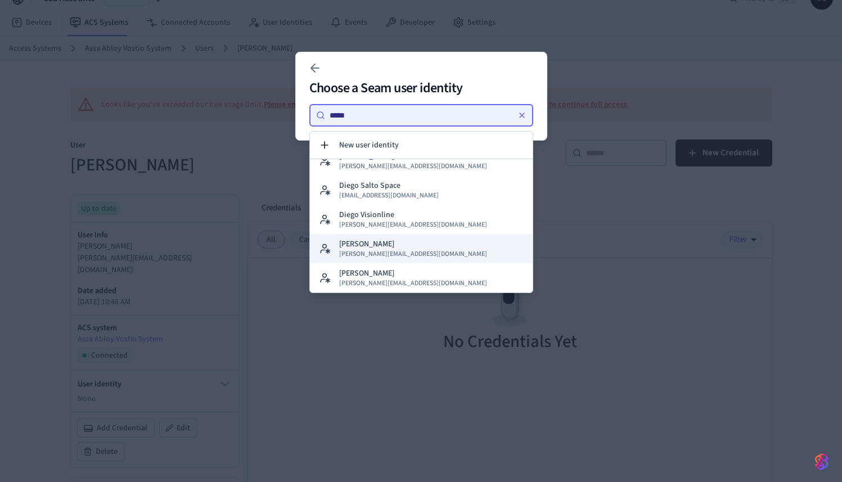
type input "*****"
click at [391, 255] on span "diego+vostio@getseam.com" at bounding box center [413, 254] width 148 height 9
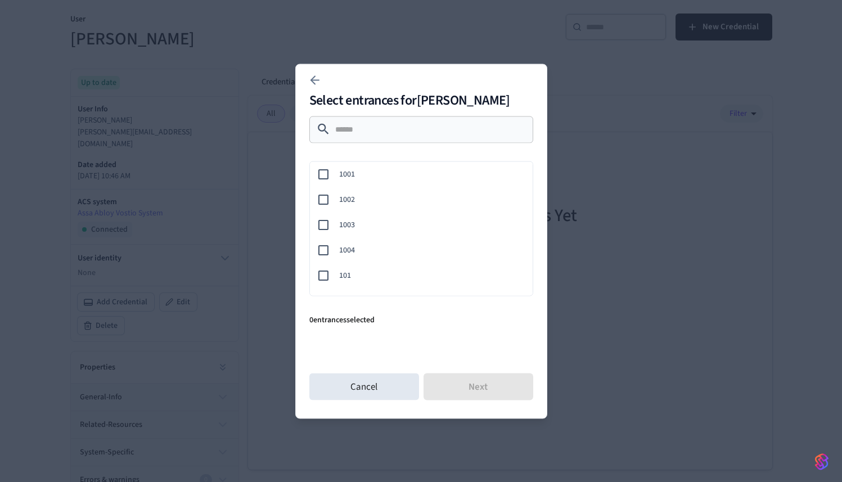
scroll to position [128, 0]
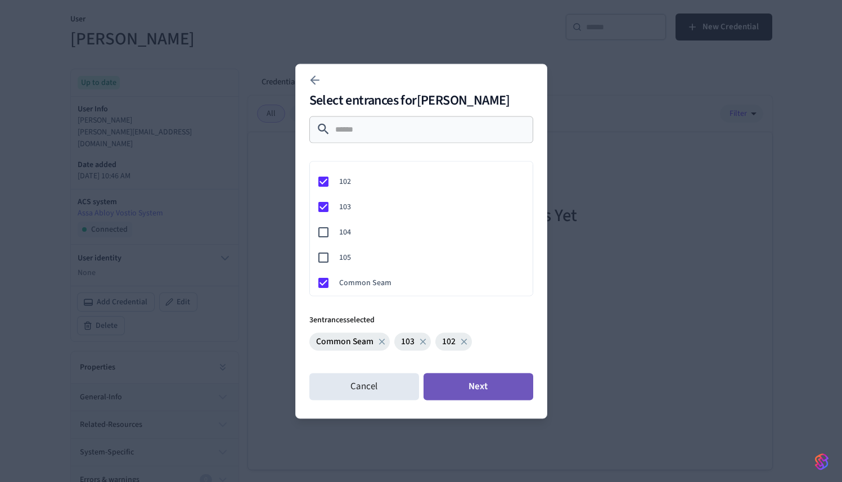
click at [485, 385] on button "Next" at bounding box center [479, 386] width 110 height 27
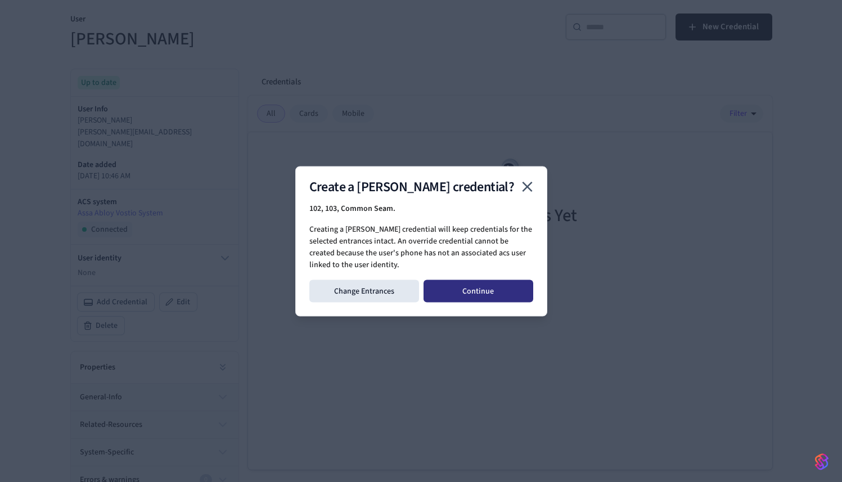
click at [488, 297] on button "Continue" at bounding box center [479, 291] width 110 height 23
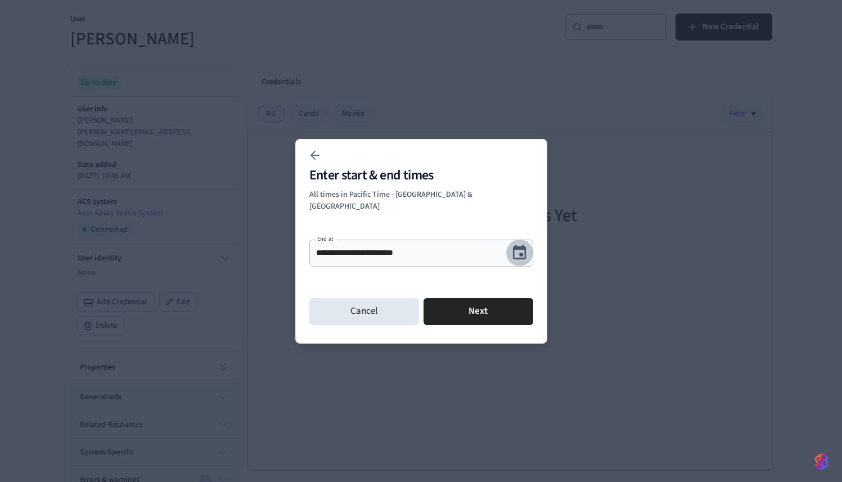
click at [516, 244] on icon "Choose date, selected date is Sep 20, 2025" at bounding box center [519, 252] width 17 height 17
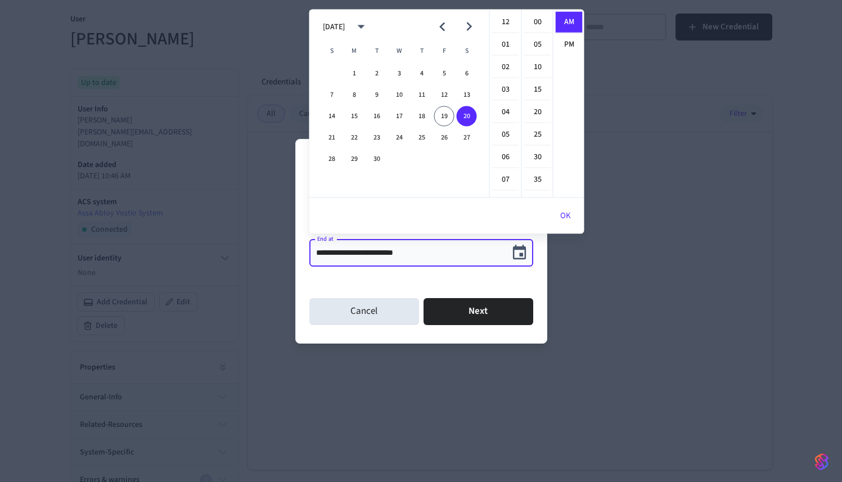
scroll to position [246, 0]
click at [471, 18] on icon "Next month" at bounding box center [468, 26] width 17 height 17
click at [471, 31] on icon "Next month" at bounding box center [468, 26] width 17 height 17
click at [401, 160] on button "31" at bounding box center [399, 159] width 20 height 20
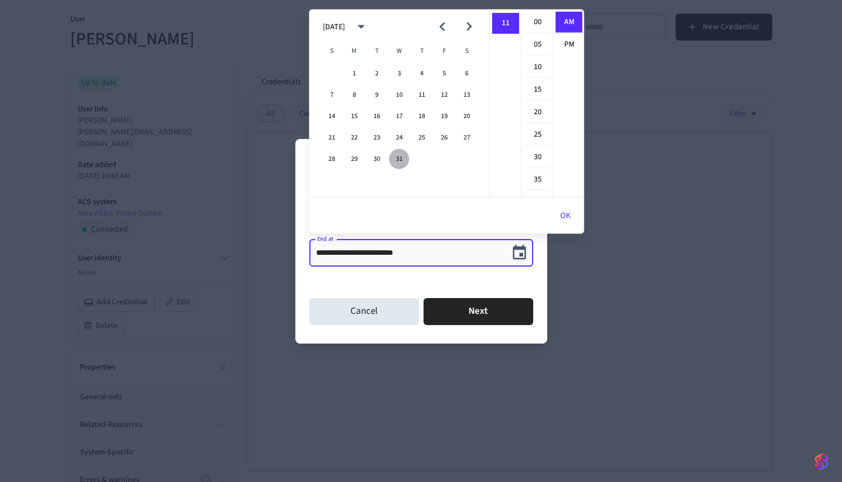
type input "**********"
click at [470, 314] on button "Next" at bounding box center [479, 311] width 110 height 27
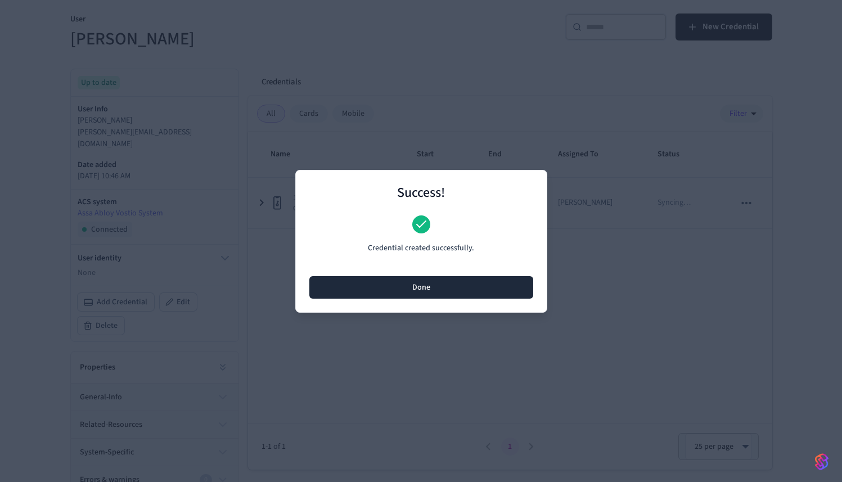
click at [475, 294] on button "Done" at bounding box center [421, 287] width 224 height 23
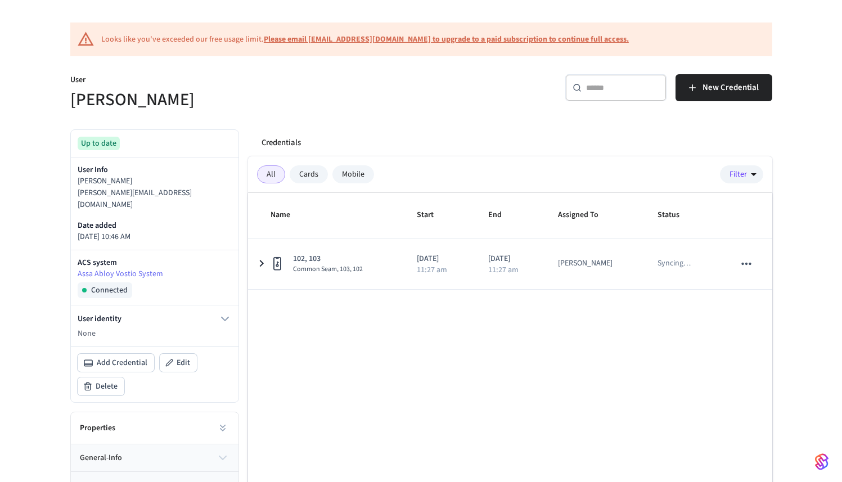
scroll to position [0, 0]
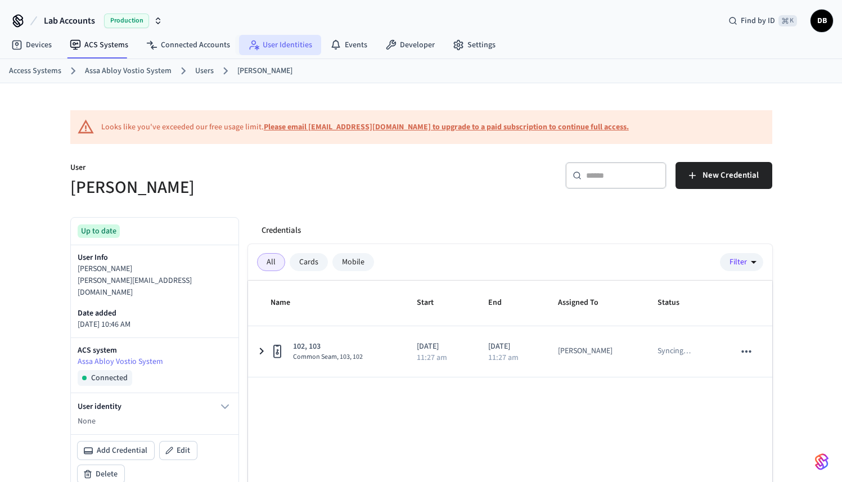
click at [282, 44] on link "User Identities" at bounding box center [280, 45] width 82 height 20
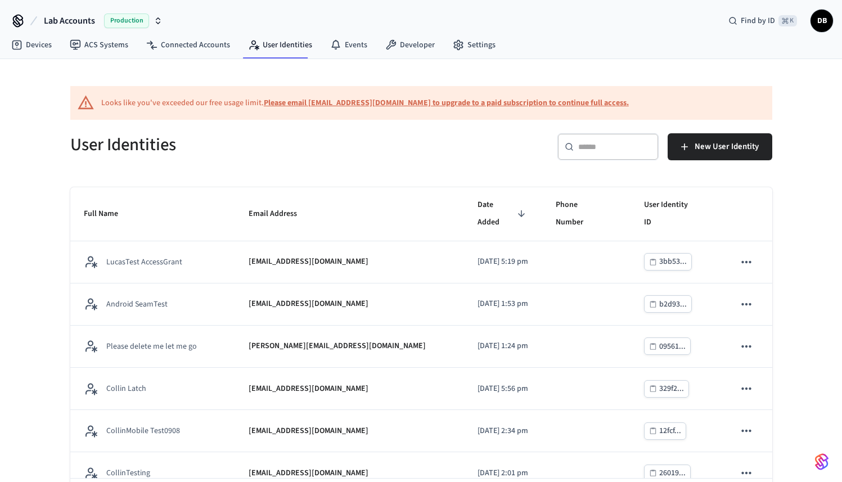
click at [577, 153] on div "​ ​" at bounding box center [608, 146] width 101 height 27
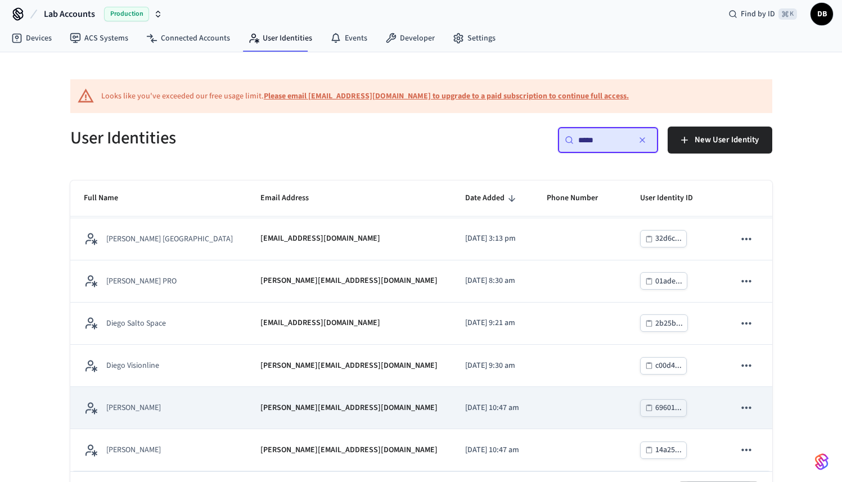
scroll to position [5, 0]
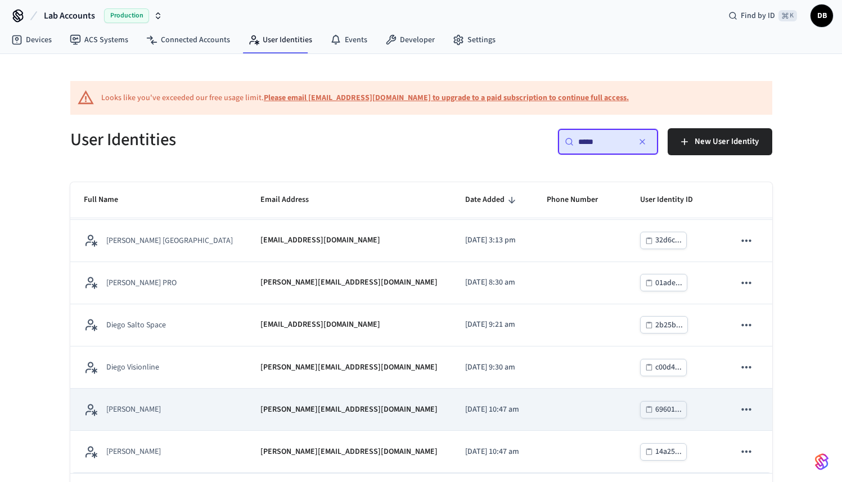
type input "*****"
click at [169, 415] on div "Diego Vostio" at bounding box center [159, 410] width 150 height 14
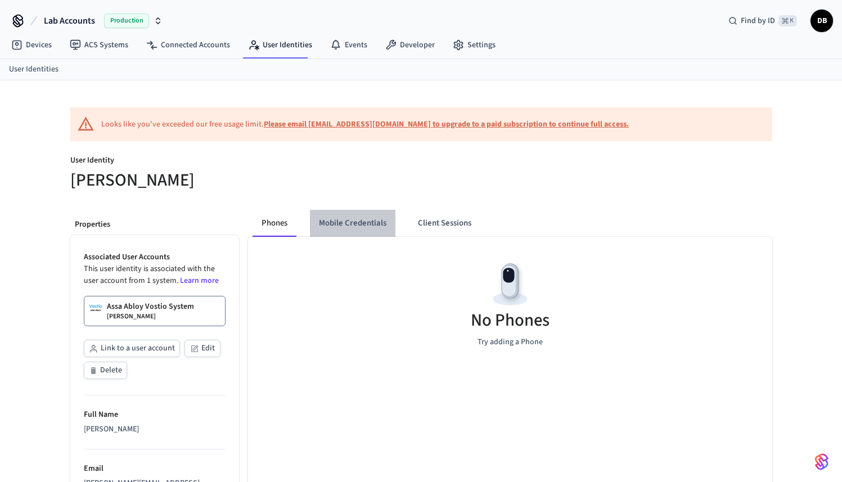
click at [362, 225] on button "Mobile Credentials" at bounding box center [353, 223] width 86 height 27
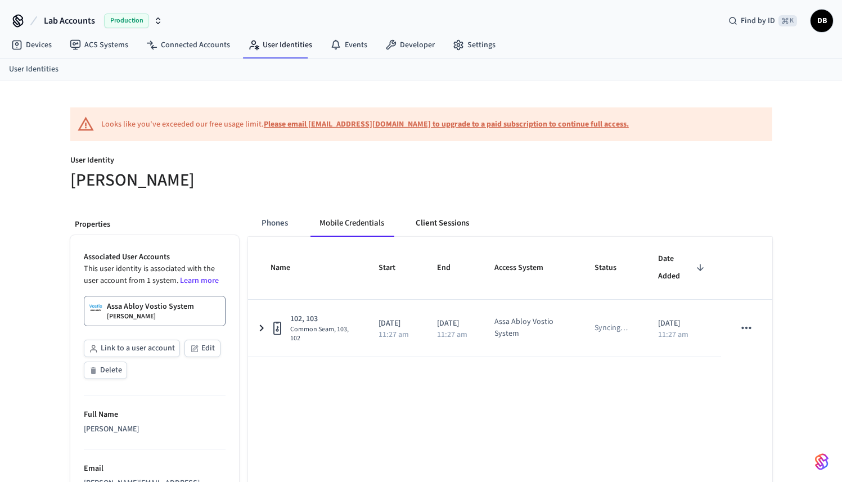
click at [459, 218] on button "Client Sessions" at bounding box center [442, 223] width 71 height 27
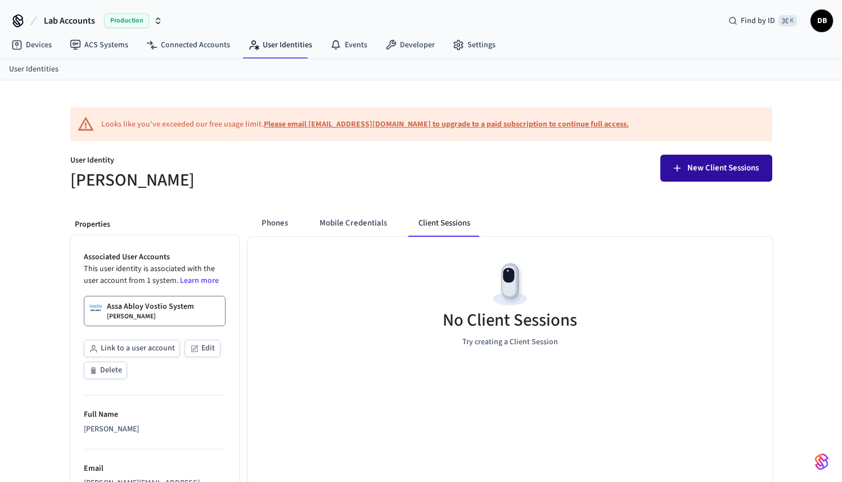
click at [765, 168] on button "New Client Sessions" at bounding box center [716, 168] width 112 height 27
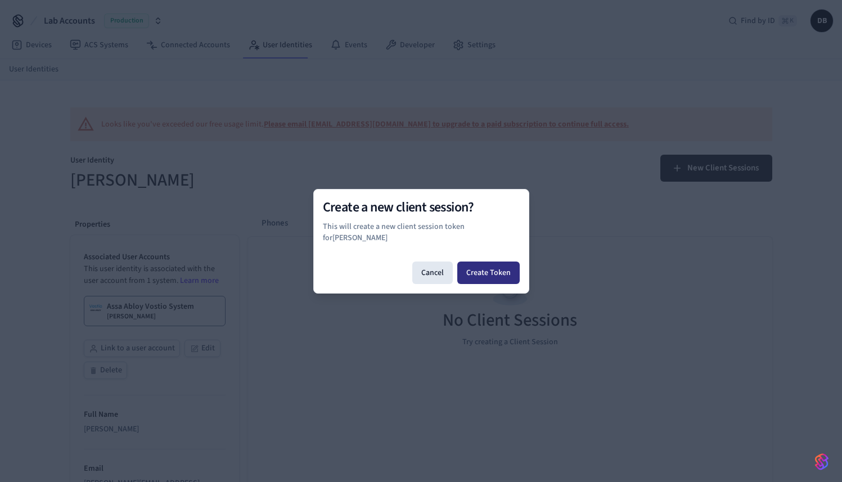
click at [507, 271] on button "Create Token" at bounding box center [488, 273] width 62 height 23
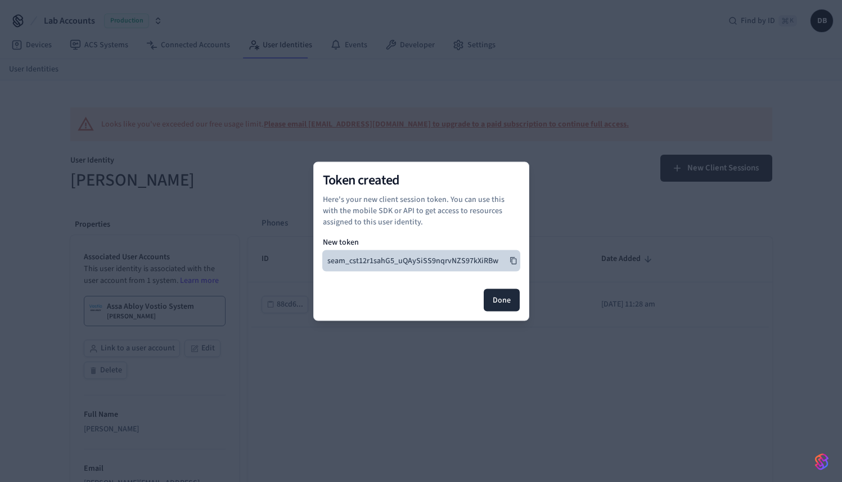
click at [513, 263] on icon at bounding box center [514, 261] width 8 height 8
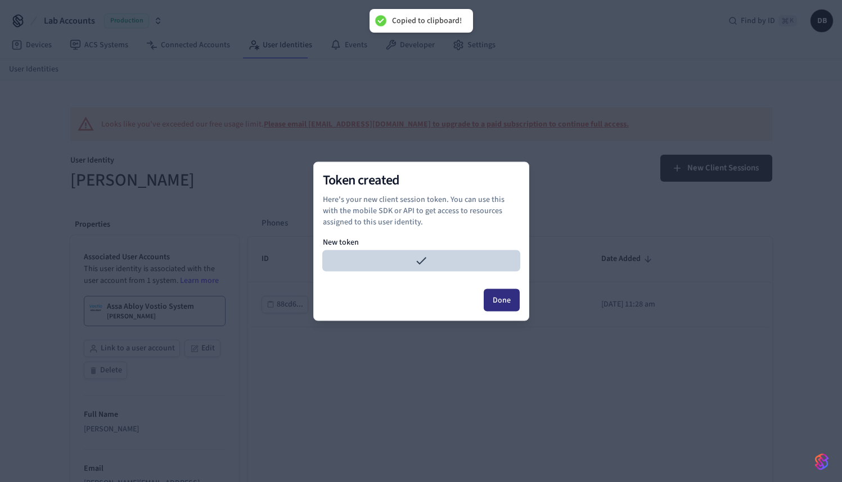
click at [506, 295] on button "Done" at bounding box center [502, 300] width 36 height 23
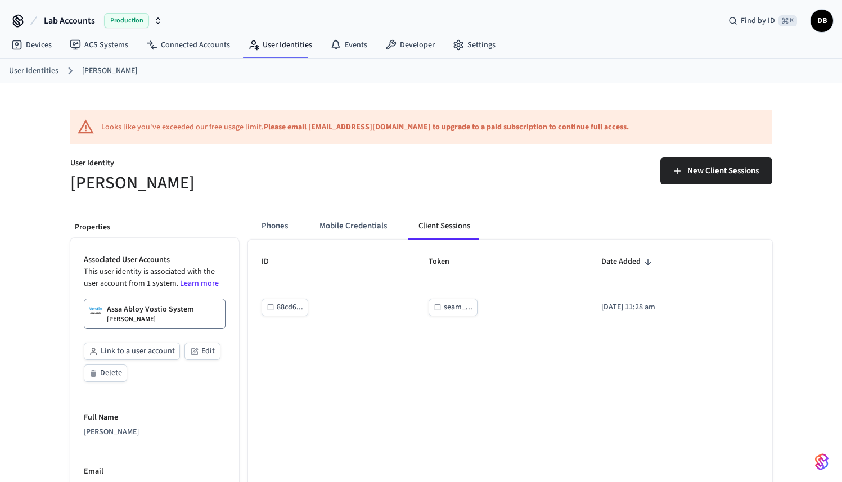
click at [104, 26] on div "Production" at bounding box center [133, 21] width 59 height 15
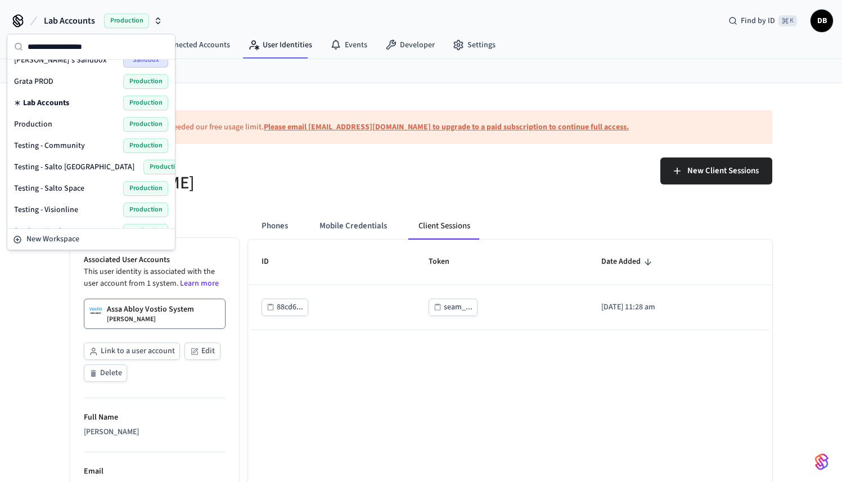
scroll to position [92, 0]
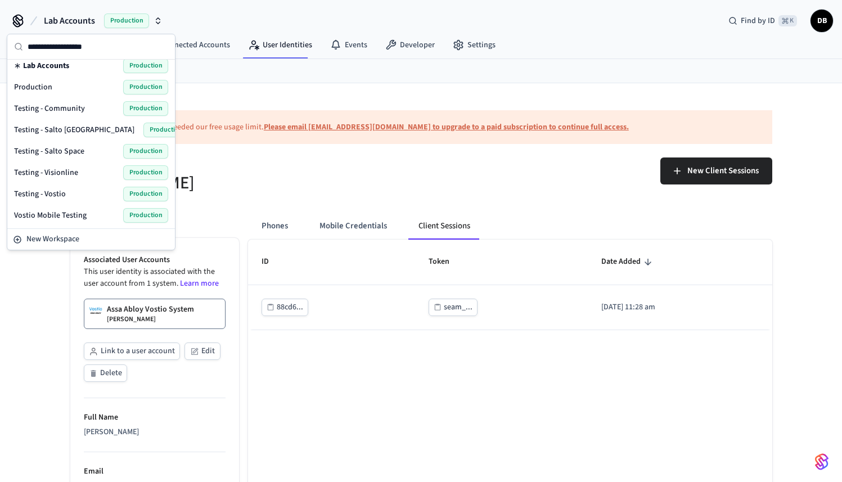
click at [67, 189] on div "Testing - Vostio Production" at bounding box center [91, 194] width 154 height 15
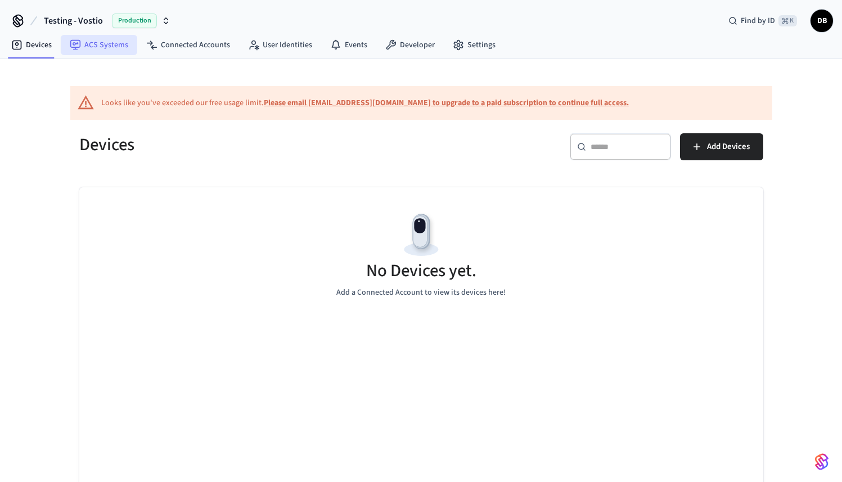
click at [99, 50] on link "ACS Systems" at bounding box center [99, 45] width 77 height 20
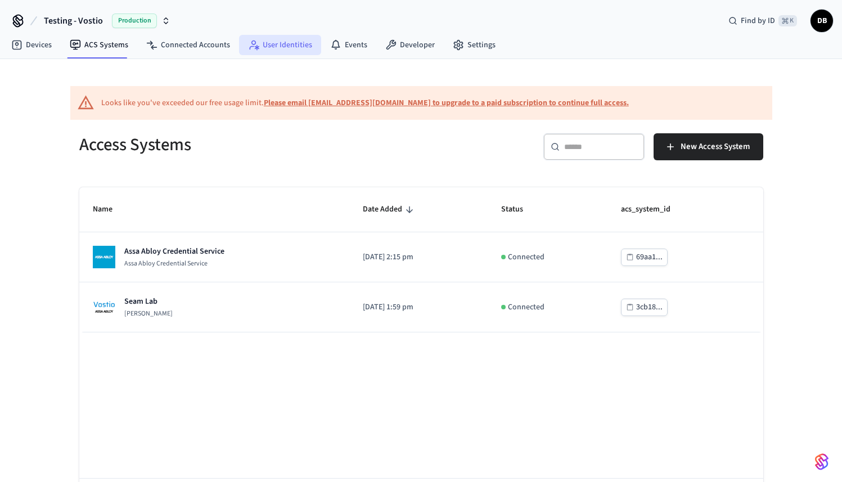
click at [293, 55] on link "User Identities" at bounding box center [280, 45] width 82 height 20
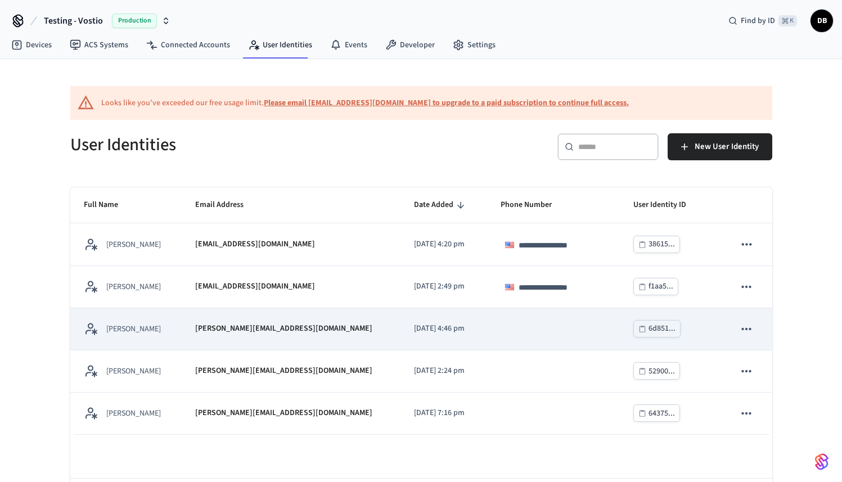
click at [168, 323] on div "[PERSON_NAME]" at bounding box center [126, 329] width 84 height 14
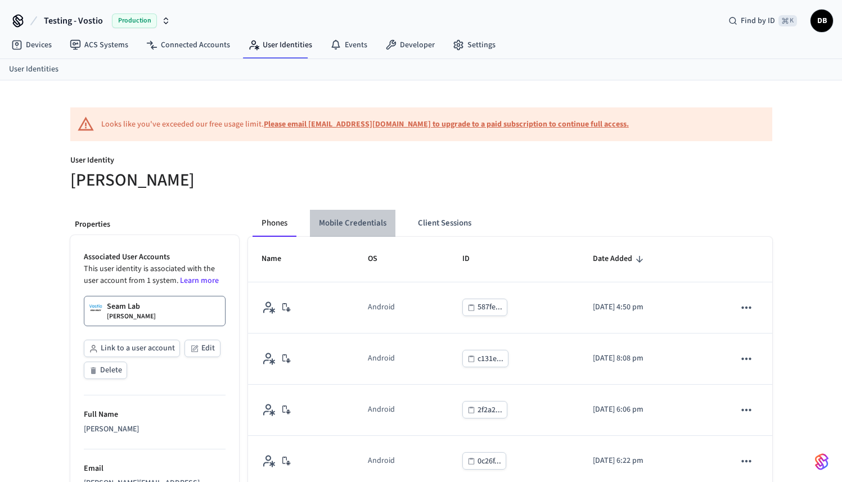
click at [374, 222] on button "Mobile Credentials" at bounding box center [353, 223] width 86 height 27
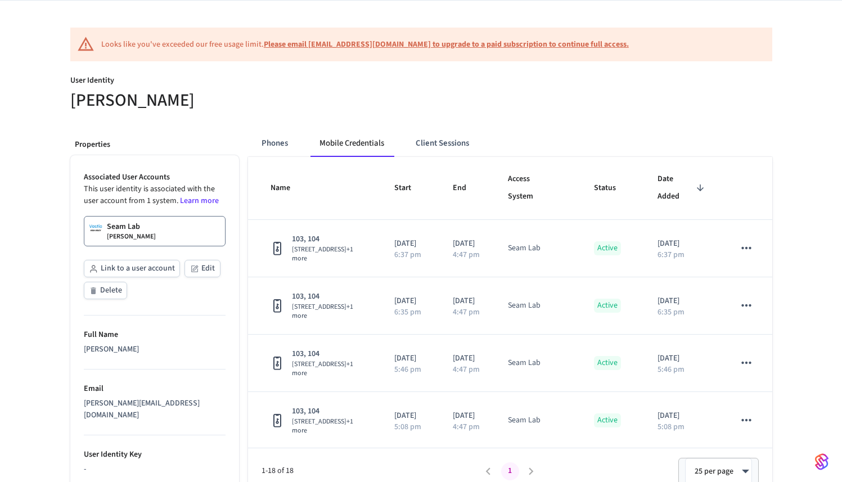
scroll to position [88, 0]
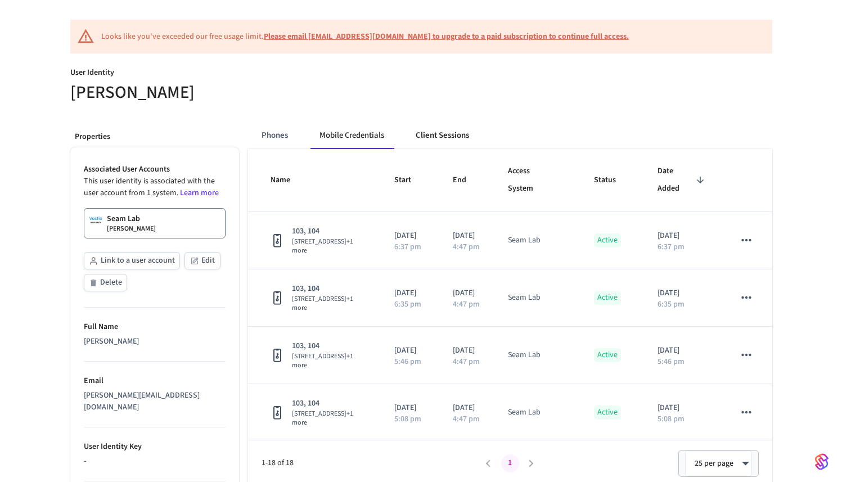
click at [461, 139] on button "Client Sessions" at bounding box center [442, 135] width 71 height 27
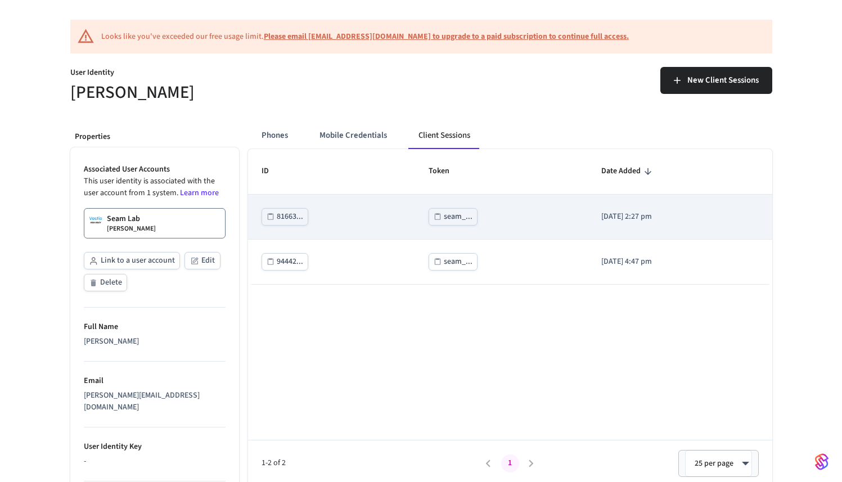
click at [446, 224] on button "seam_..." at bounding box center [453, 216] width 49 height 17
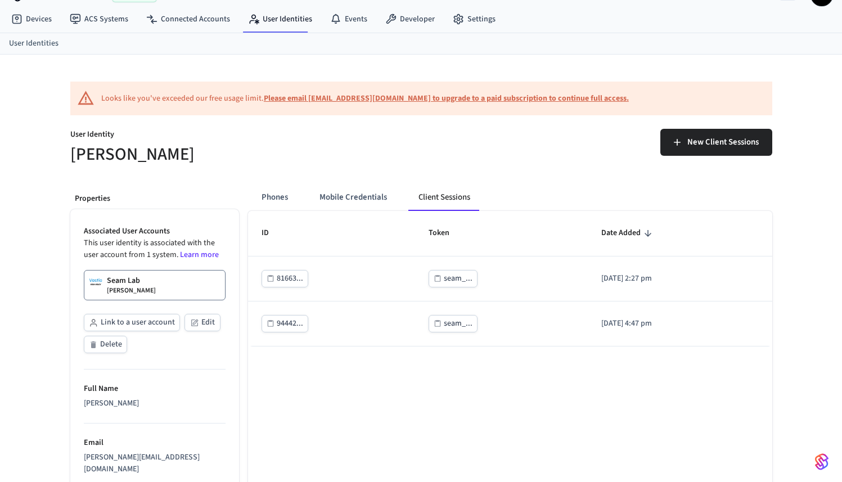
scroll to position [0, 0]
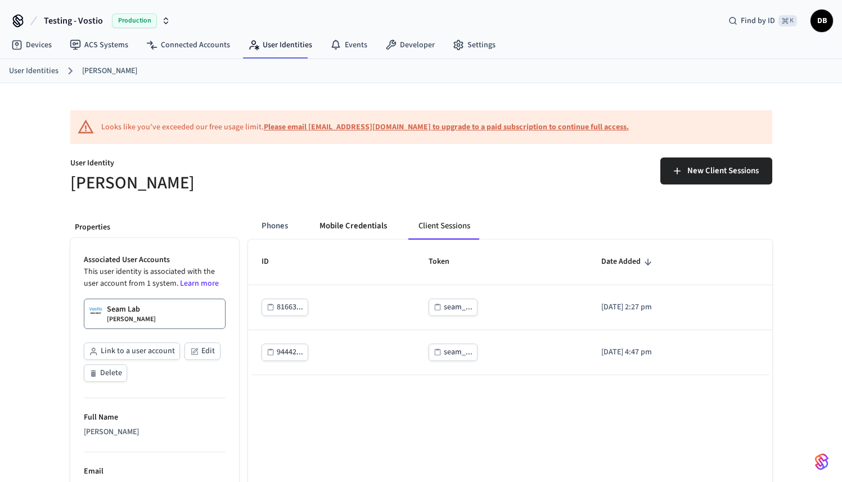
click at [338, 226] on button "Mobile Credentials" at bounding box center [354, 226] width 86 height 27
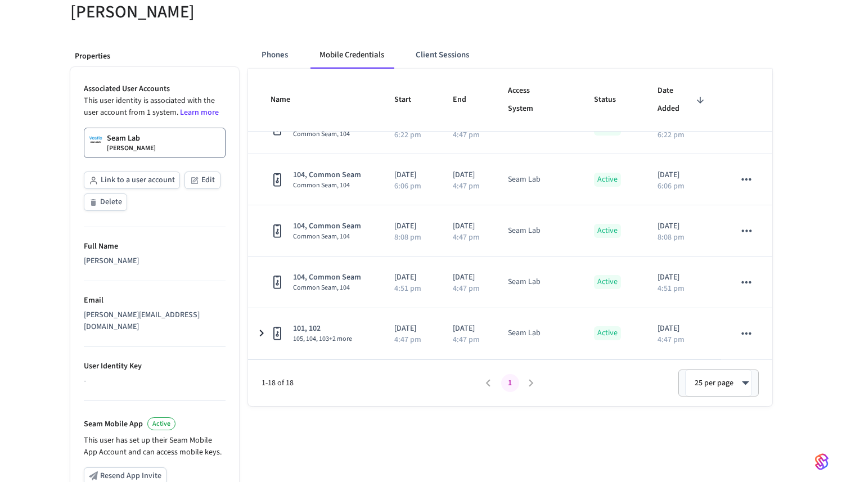
scroll to position [173, 0]
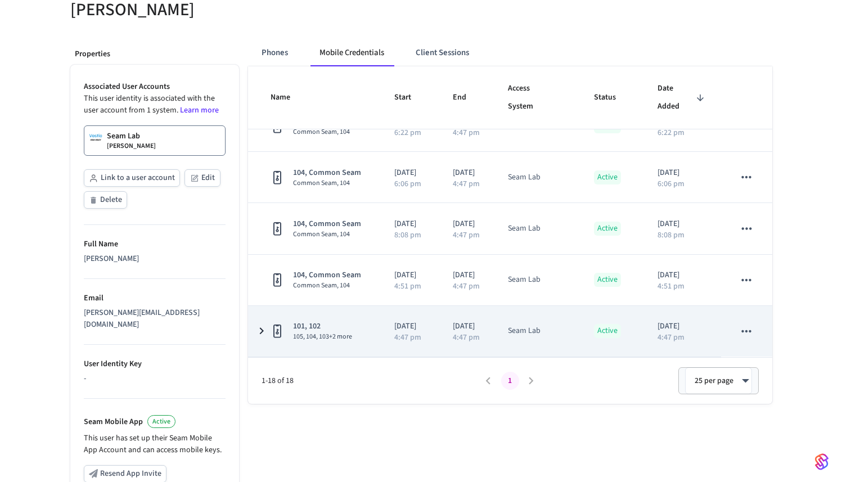
click at [741, 333] on icon "sticky table" at bounding box center [746, 331] width 15 height 15
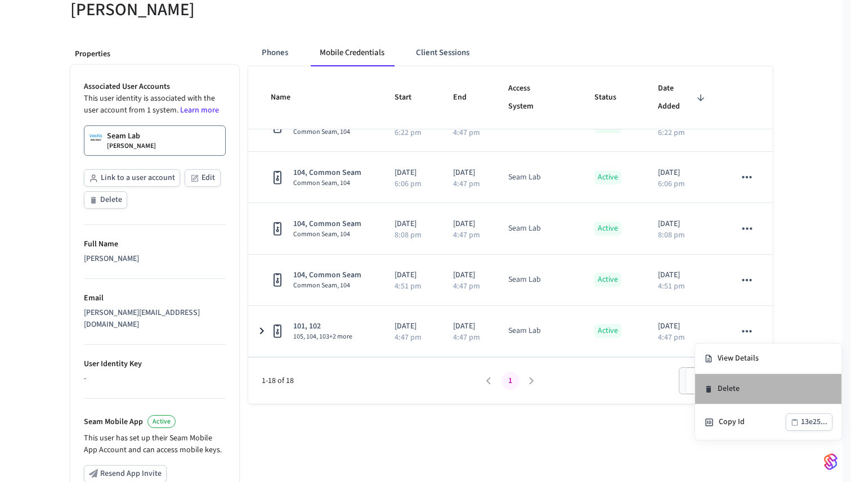
click at [742, 386] on li "Delete" at bounding box center [768, 389] width 146 height 30
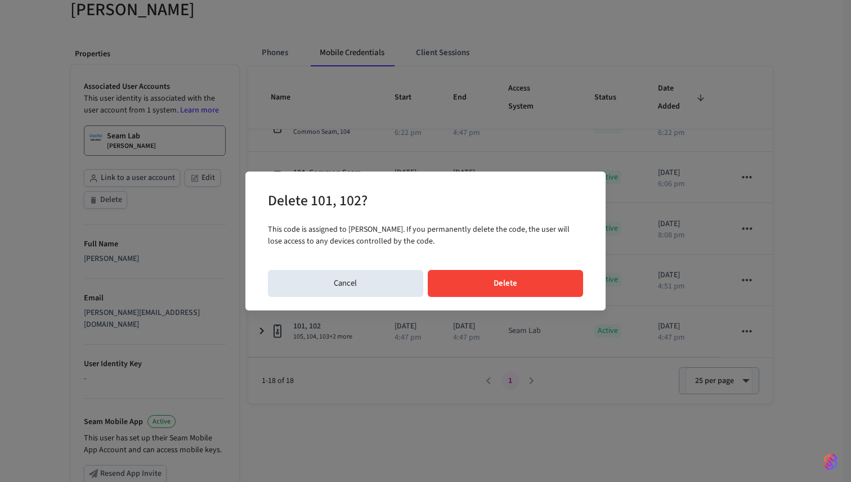
click at [505, 283] on button "Delete" at bounding box center [506, 283] width 156 height 27
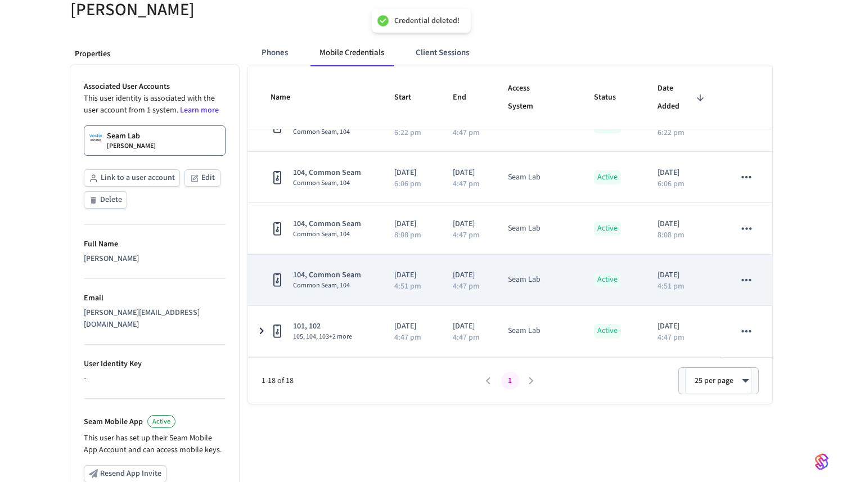
click at [739, 279] on icon "sticky table" at bounding box center [746, 280] width 15 height 15
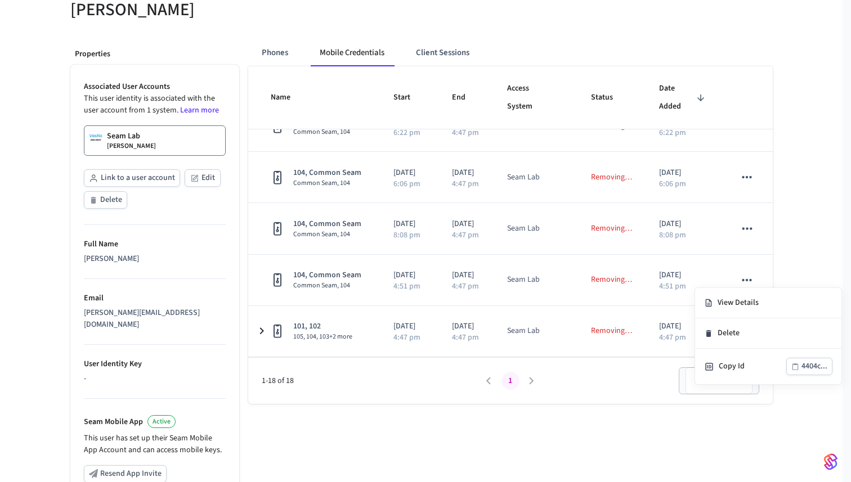
click at [810, 233] on div at bounding box center [425, 241] width 851 height 482
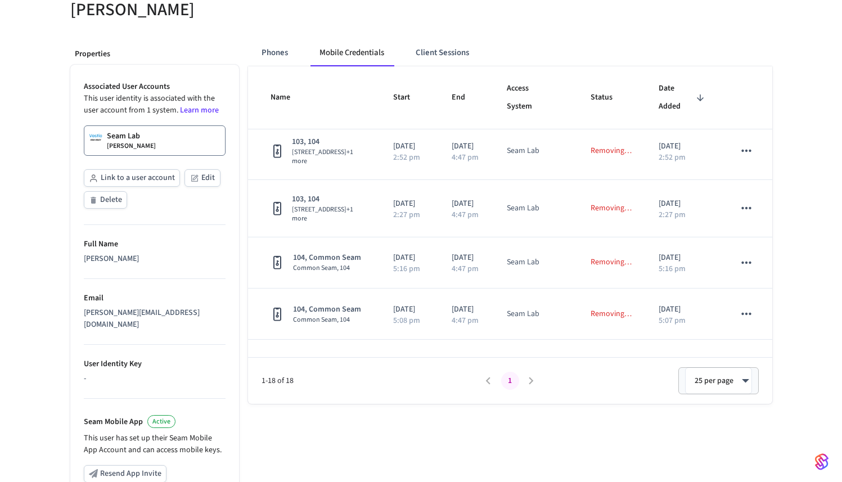
scroll to position [0, 0]
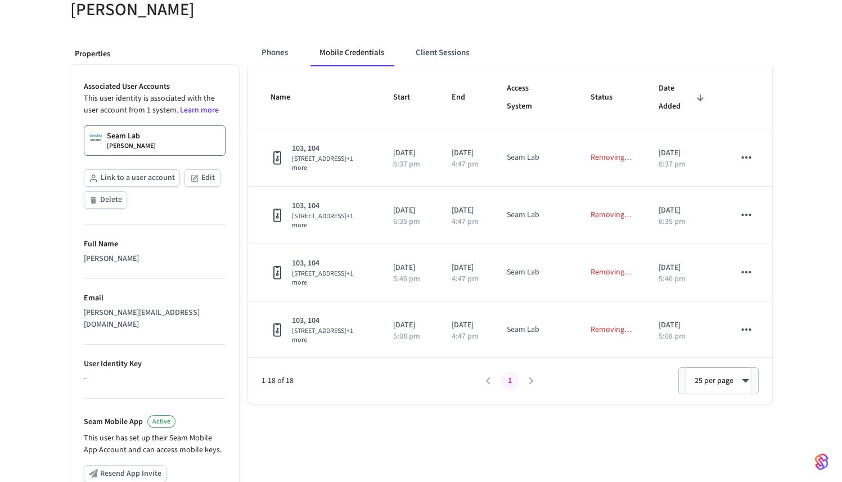
click at [329, 428] on div "Phones Mobile Credentials Client Sessions Name Start End Access System Status D…" at bounding box center [505, 342] width 533 height 624
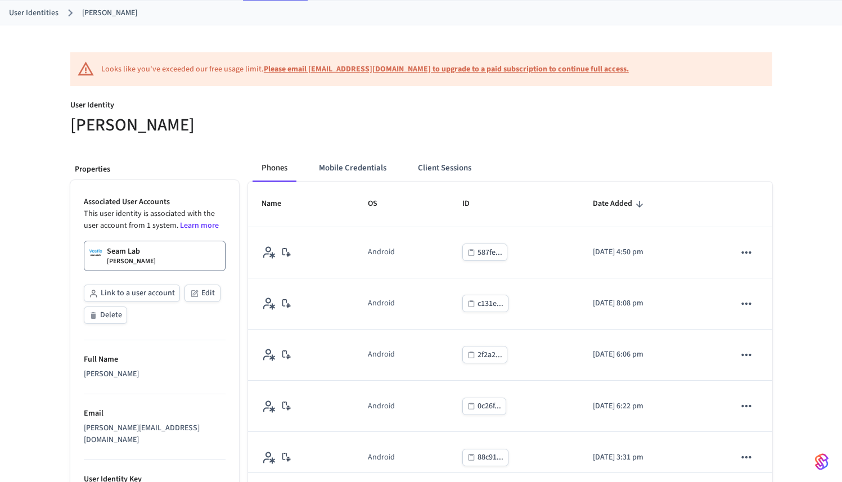
scroll to position [78, 0]
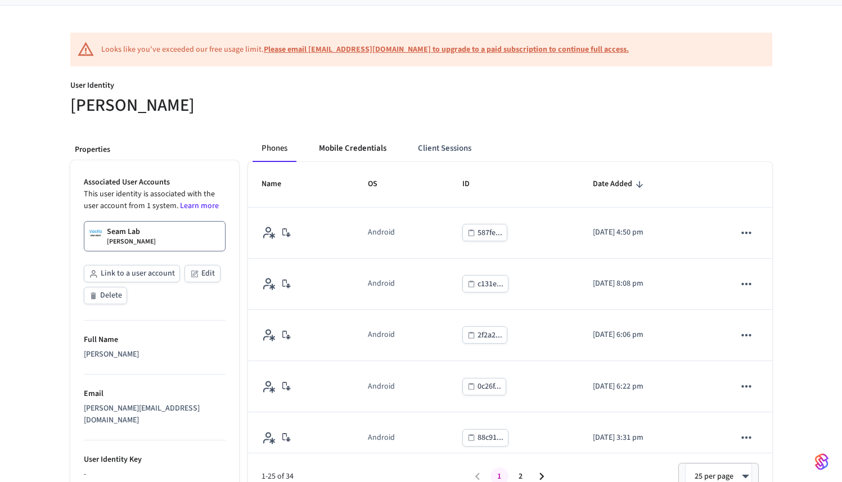
click at [338, 156] on button "Mobile Credentials" at bounding box center [353, 148] width 86 height 27
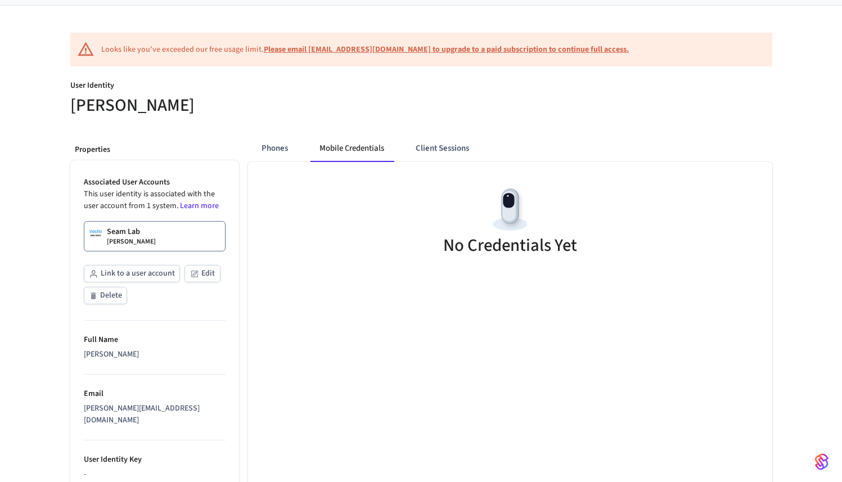
click at [152, 234] on link "Seam Lab [PERSON_NAME]" at bounding box center [155, 236] width 142 height 30
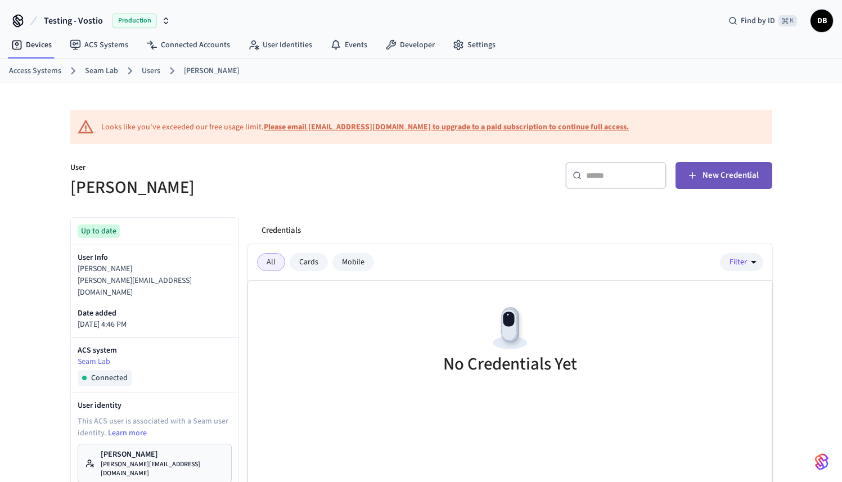
click at [685, 181] on button "New Credential" at bounding box center [724, 175] width 97 height 27
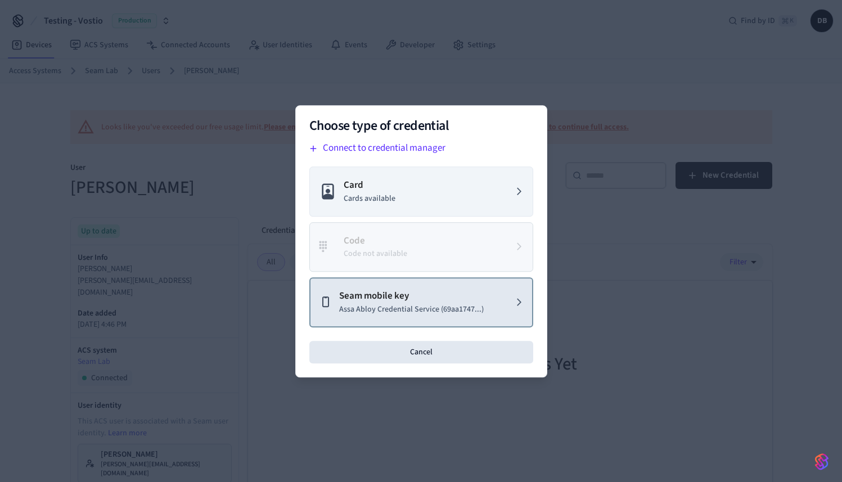
click at [367, 300] on p "Seam mobile key" at bounding box center [411, 296] width 145 height 15
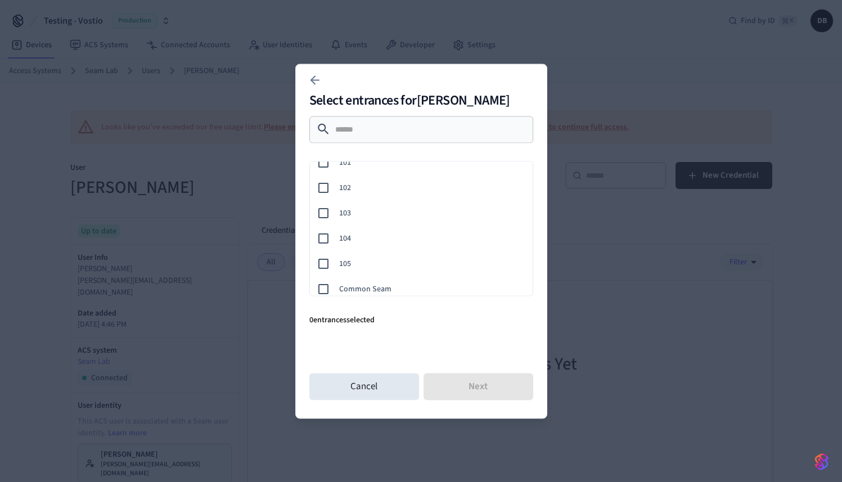
scroll to position [111, 0]
click at [473, 392] on button "Next" at bounding box center [479, 386] width 110 height 27
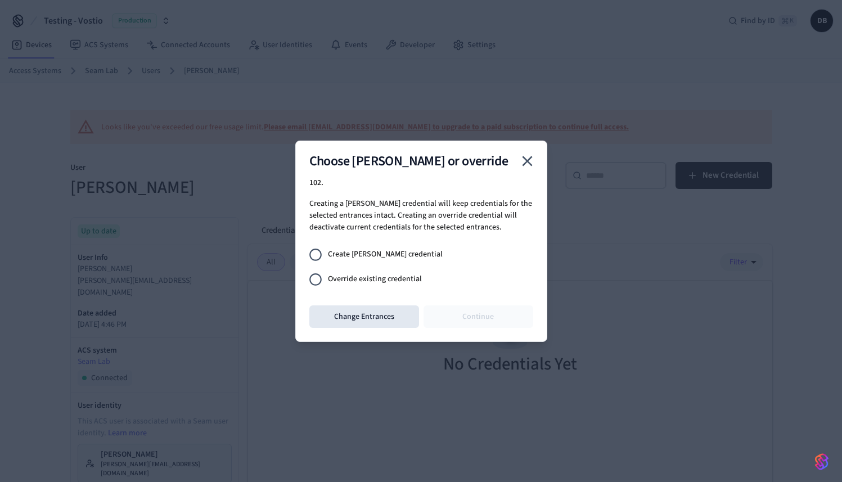
click at [380, 280] on span "Override existing credential" at bounding box center [375, 279] width 94 height 12
click at [484, 322] on button "Continue" at bounding box center [479, 316] width 110 height 23
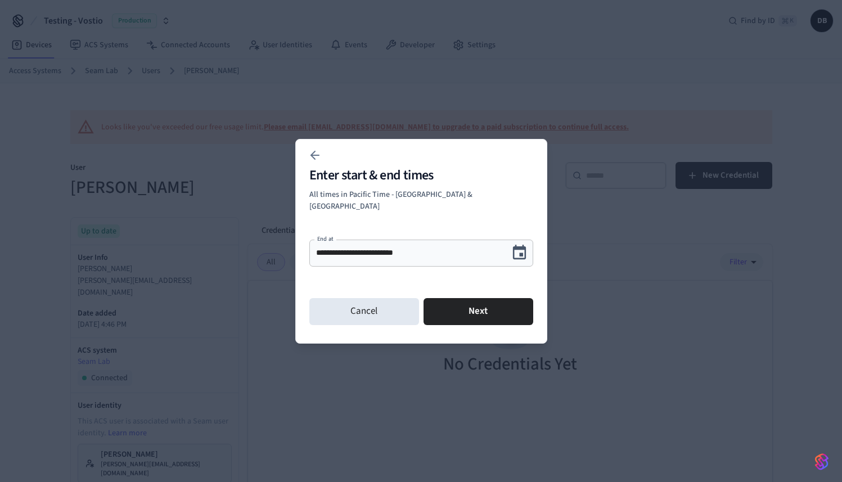
click at [487, 240] on div "**********" at bounding box center [421, 253] width 224 height 27
click at [516, 246] on icon "Choose date, selected date is Sep 20, 2025" at bounding box center [519, 252] width 17 height 17
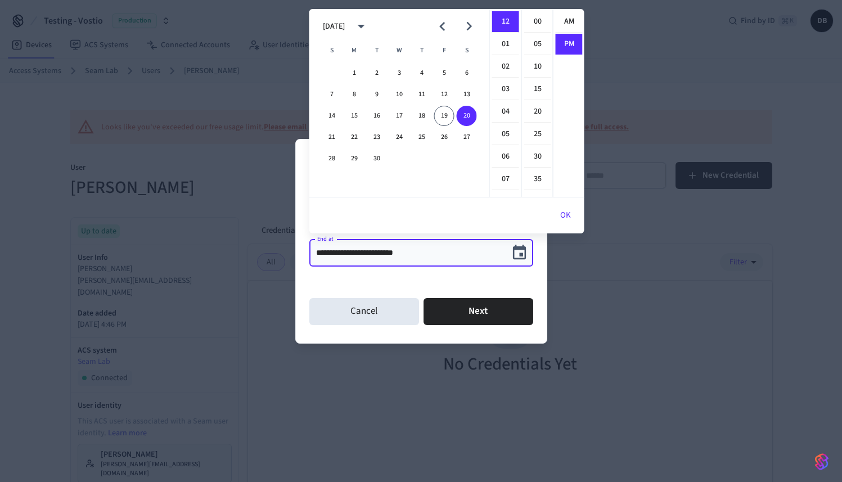
scroll to position [21, 0]
click at [467, 22] on icon "Next month" at bounding box center [468, 25] width 17 height 17
click at [338, 176] on button "30" at bounding box center [332, 180] width 20 height 20
type input "**********"
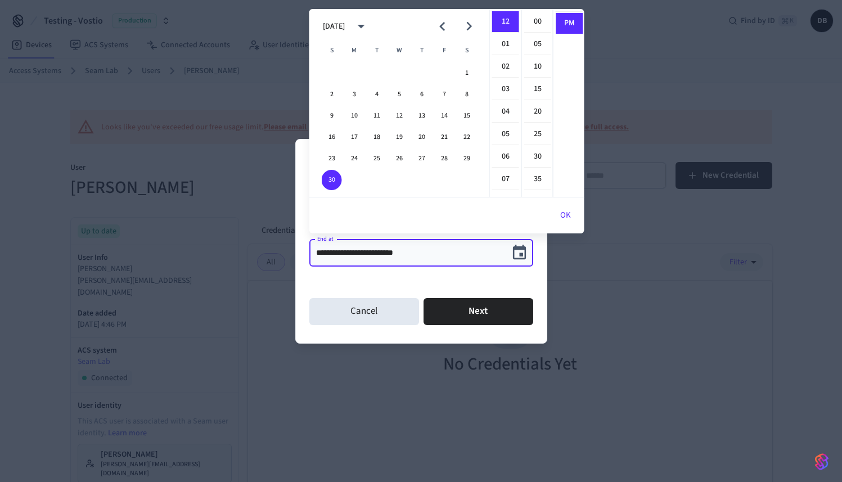
click at [437, 276] on div "**********" at bounding box center [421, 260] width 224 height 50
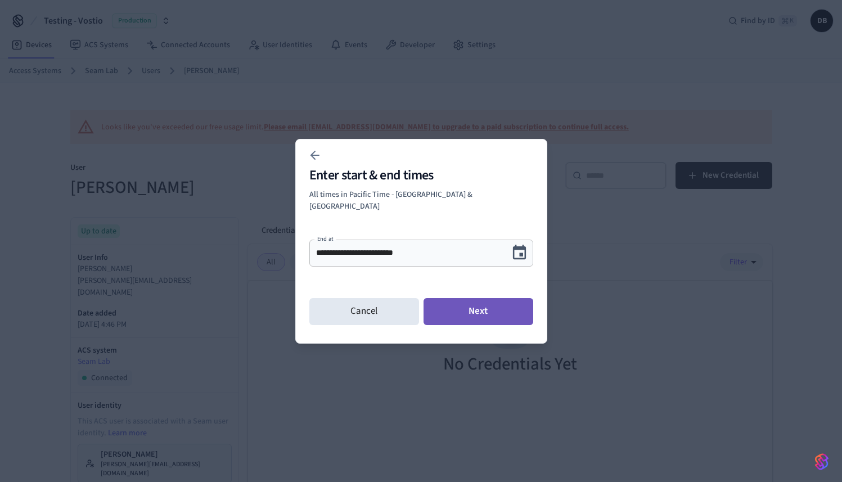
click at [497, 304] on button "Next" at bounding box center [479, 311] width 110 height 27
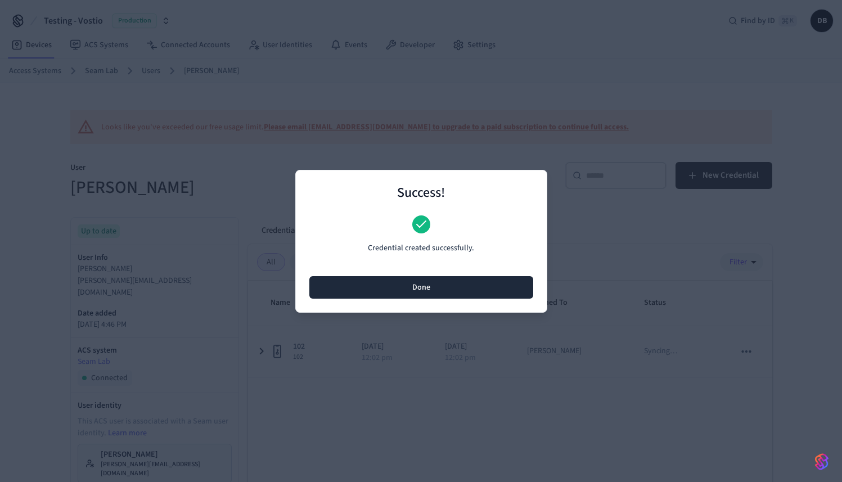
click at [417, 291] on button "Done" at bounding box center [421, 287] width 224 height 23
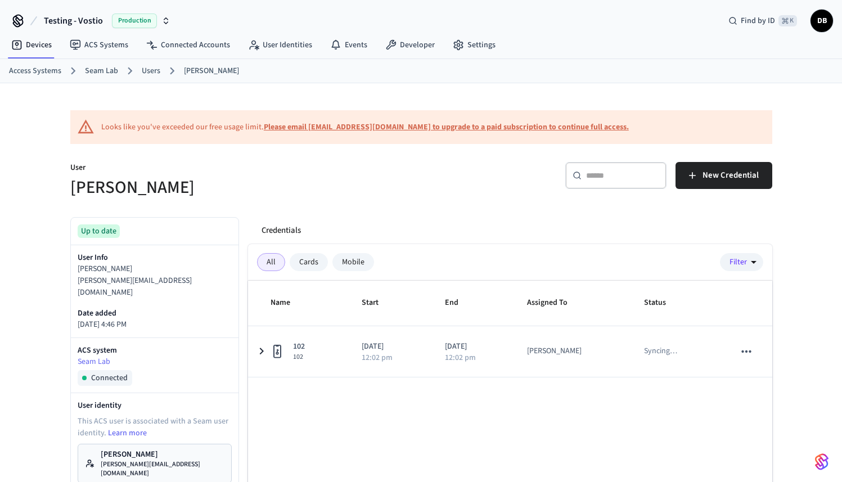
click at [645, 69] on ol "Access Systems Seam Lab Users Diego Bezerra" at bounding box center [425, 71] width 833 height 15
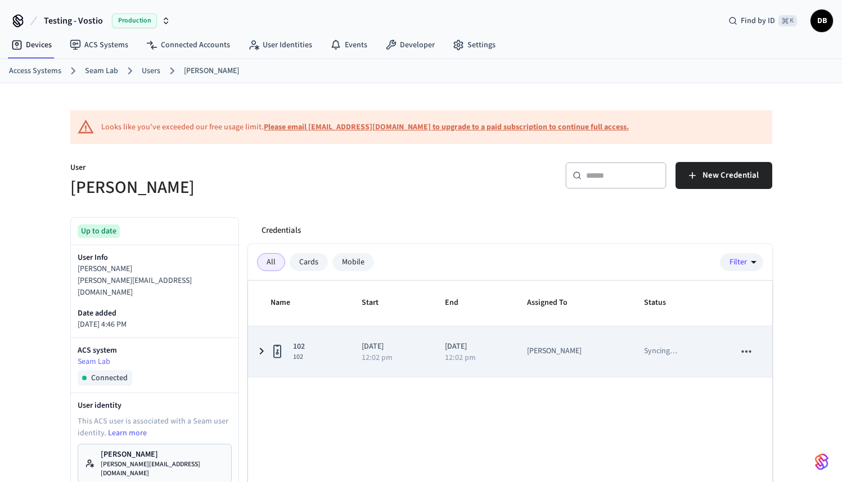
click at [265, 351] on icon "sticky table" at bounding box center [262, 351] width 14 height 14
click at [265, 351] on icon "sticky table" at bounding box center [261, 352] width 14 height 14
